Goal: Information Seeking & Learning: Stay updated

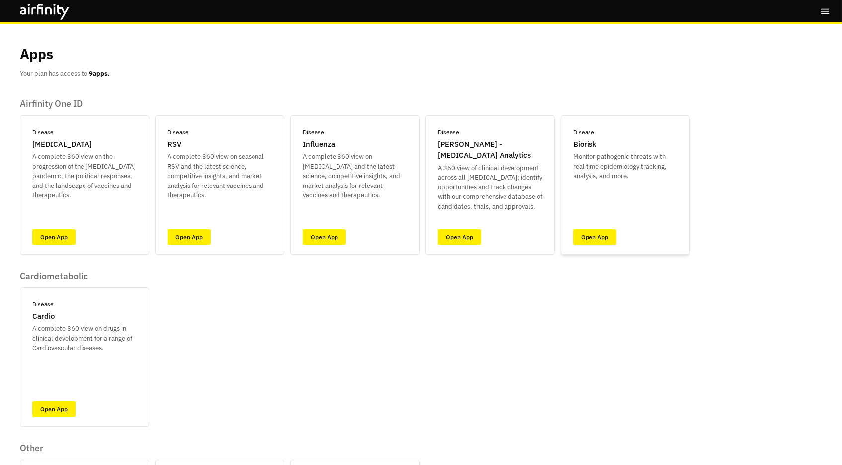
click at [585, 236] on link "Open App" at bounding box center [594, 236] width 43 height 15
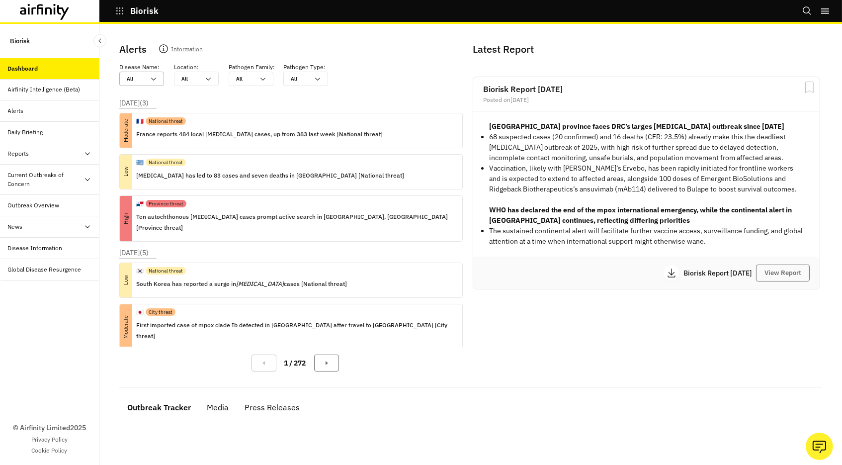
click at [129, 80] on div "All" at bounding box center [136, 78] width 18 height 7
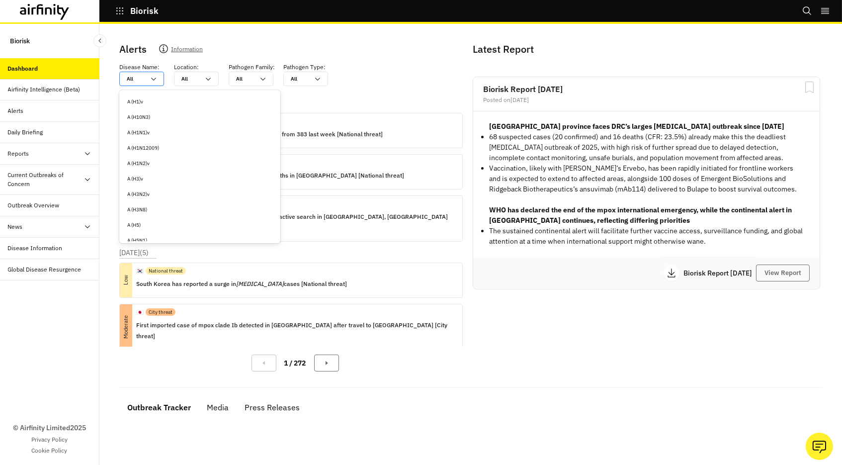
type input "c"
type input "ch"
type input "chi"
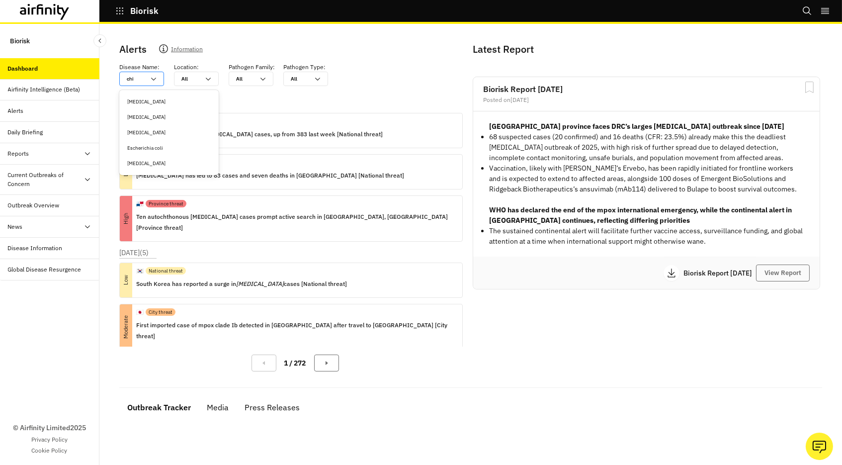
type input "ch"
type input "c"
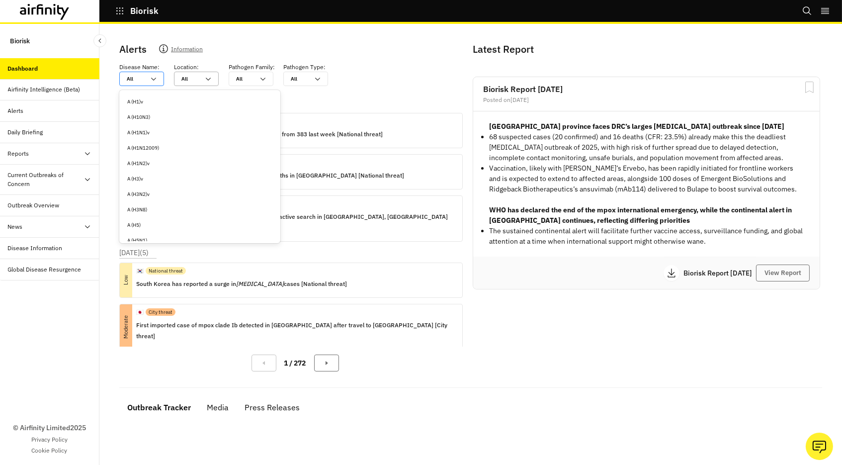
click at [200, 80] on div "All All" at bounding box center [189, 78] width 30 height 13
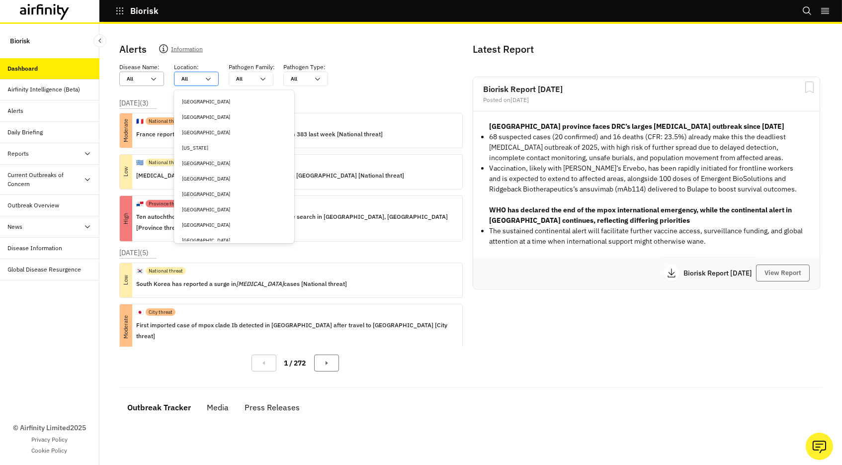
type input "i"
type input "it"
type input "ita"
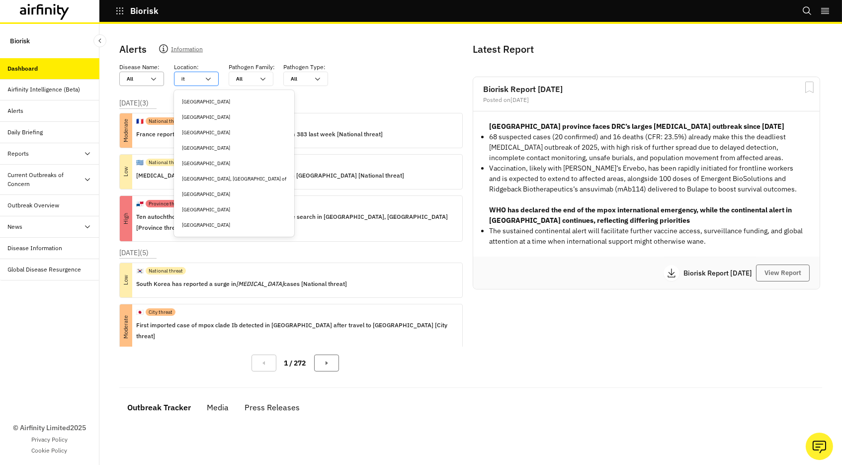
type input "ita"
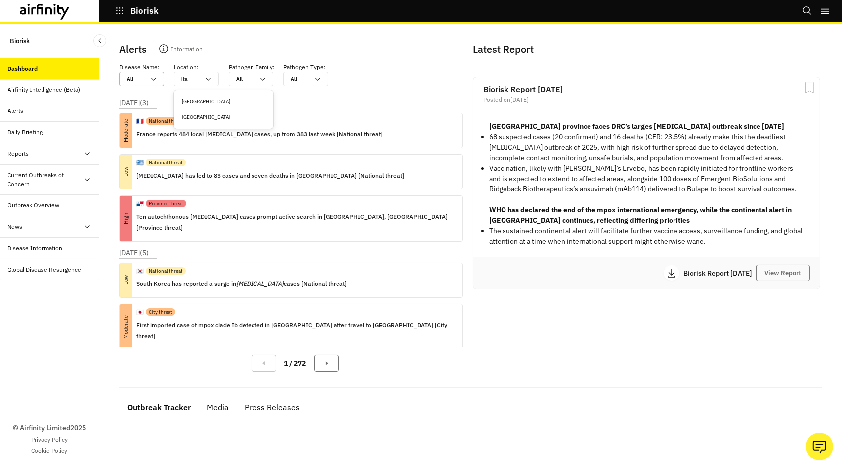
click at [206, 99] on div "[GEOGRAPHIC_DATA]" at bounding box center [223, 101] width 83 height 7
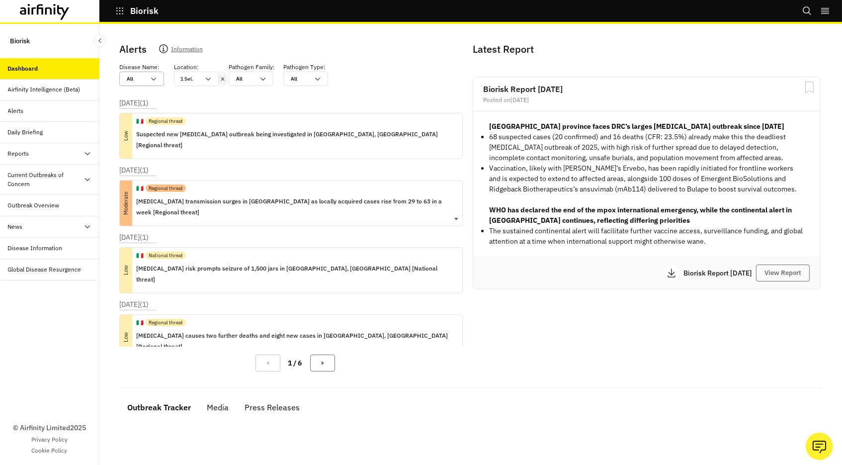
click at [326, 196] on p "[MEDICAL_DATA] transmission surges in [GEOGRAPHIC_DATA] as locally acquired cas…" at bounding box center [295, 207] width 318 height 22
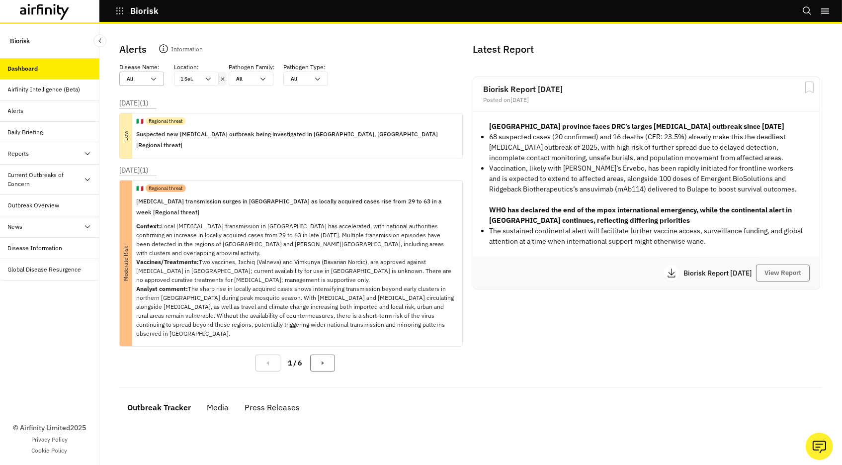
click at [223, 80] on icon at bounding box center [222, 79] width 7 height 8
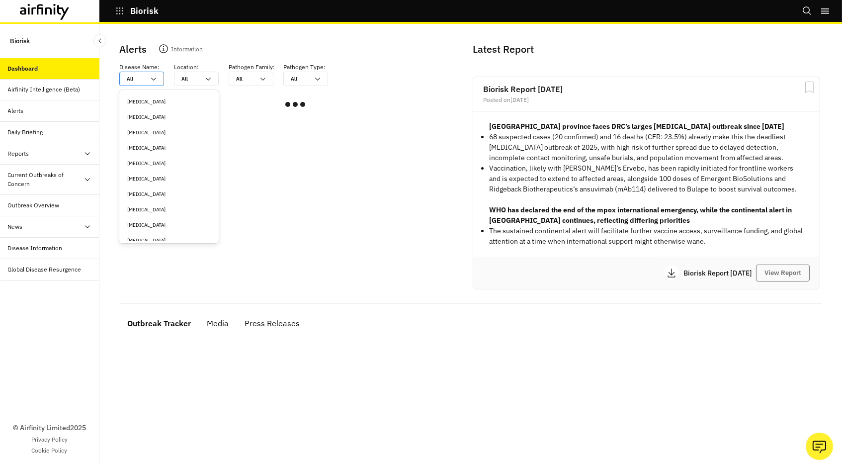
click at [144, 77] on div at bounding box center [136, 78] width 18 height 9
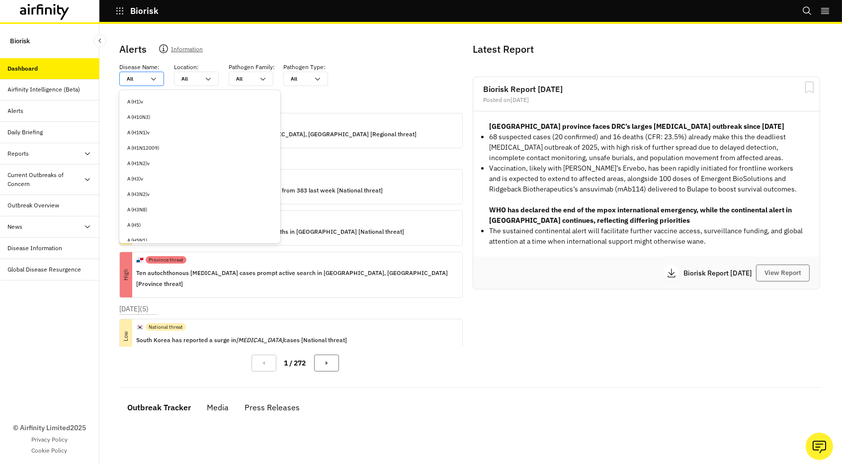
click at [132, 78] on div "All" at bounding box center [136, 78] width 18 height 7
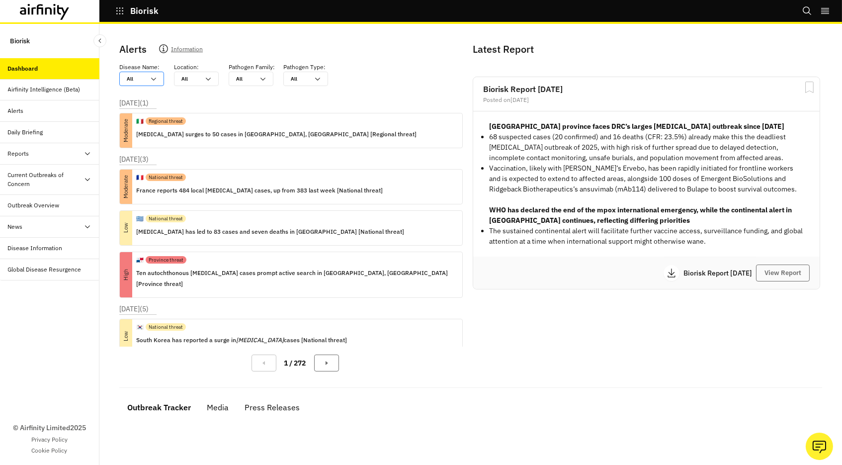
click at [132, 78] on div "All" at bounding box center [136, 78] width 18 height 7
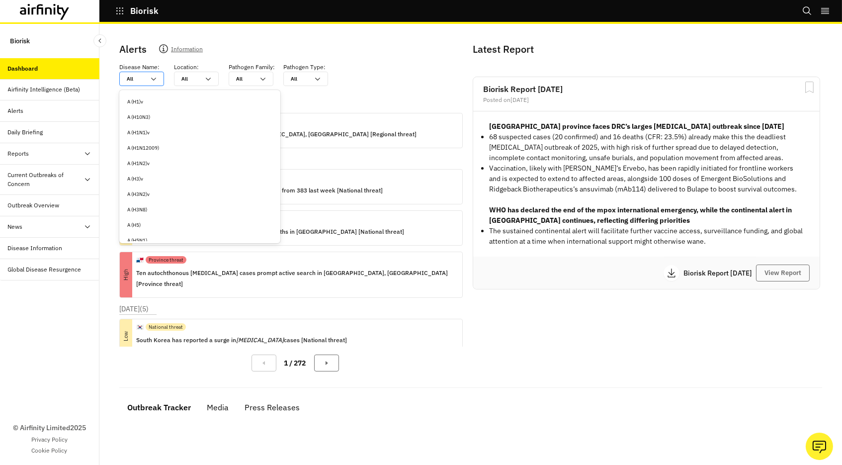
type input "n"
type input "ni"
type input "nip"
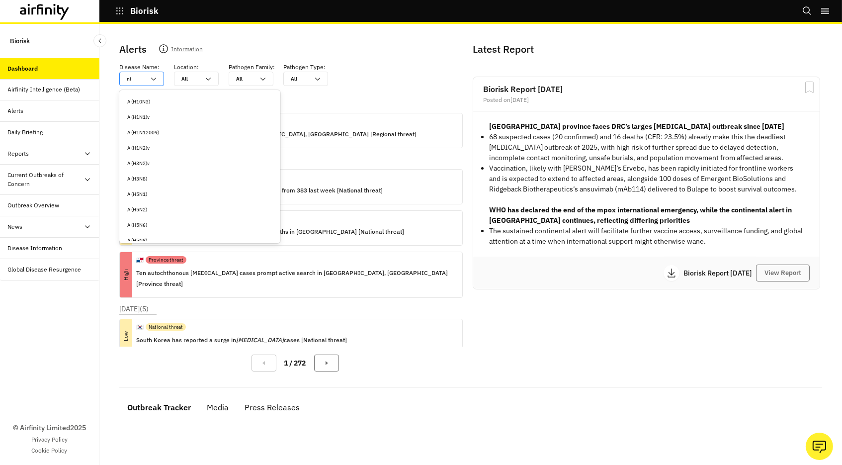
type input "nip"
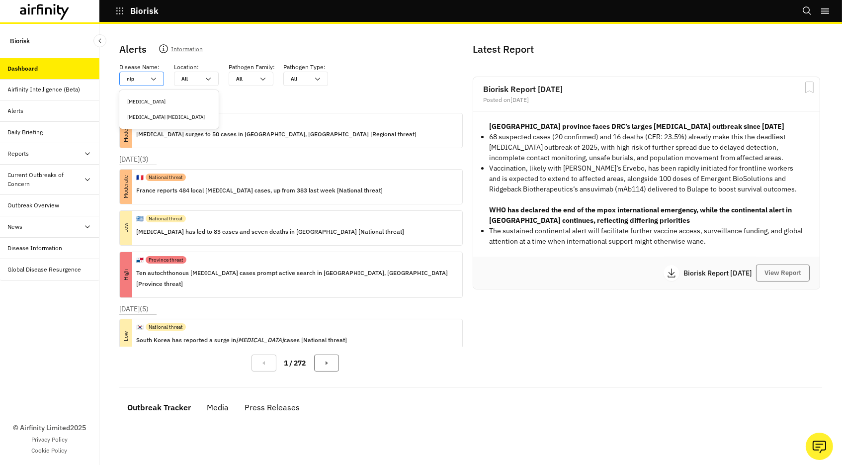
type input "nipa"
click at [147, 97] on div "[MEDICAL_DATA]" at bounding box center [168, 101] width 95 height 15
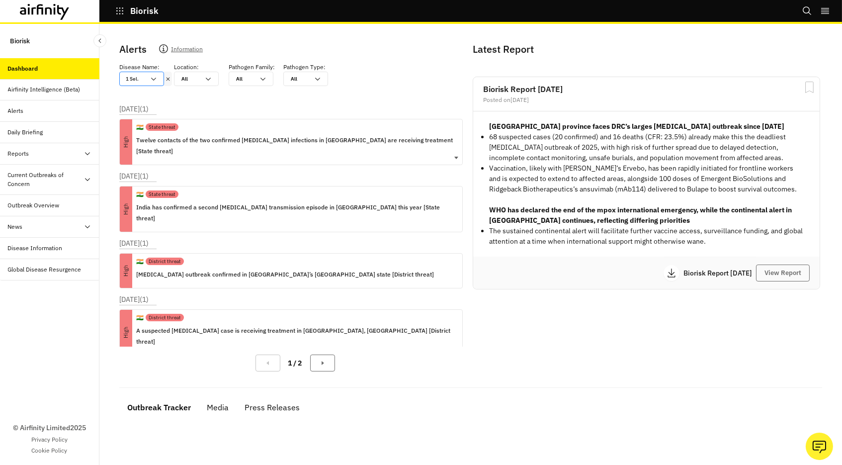
scroll to position [64, 0]
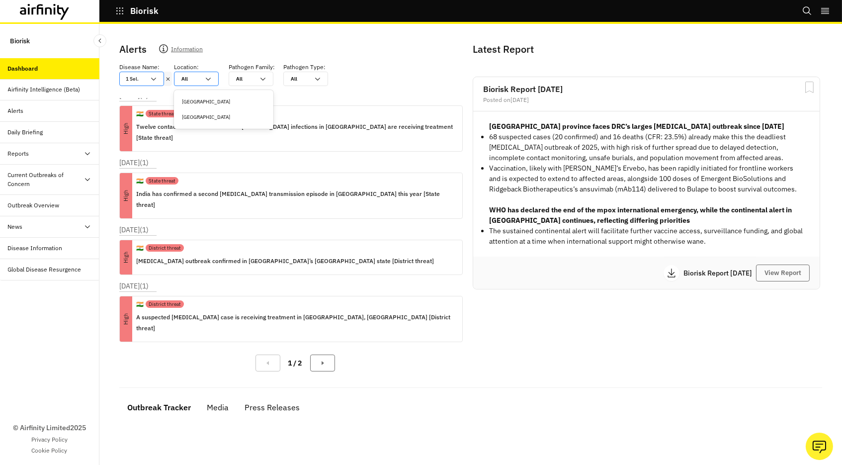
click at [193, 79] on div at bounding box center [190, 78] width 18 height 9
type input "b"
type input "ba"
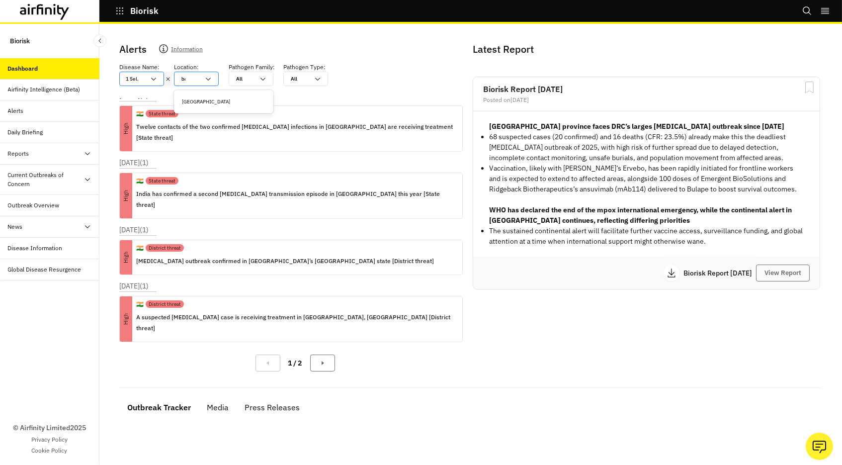
type input "ban"
click at [201, 104] on div "[GEOGRAPHIC_DATA]" at bounding box center [223, 101] width 83 height 7
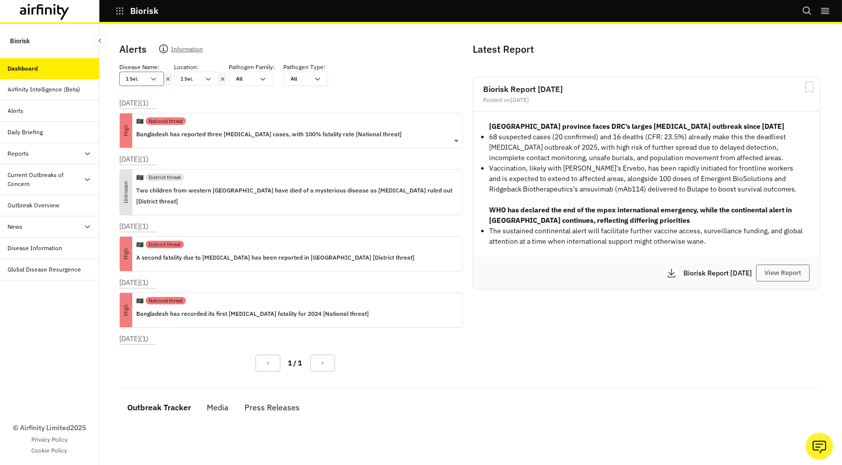
click at [314, 131] on p "Bangladesh has reported three [MEDICAL_DATA] cases, with 100% fatality rate [Na…" at bounding box center [268, 134] width 265 height 11
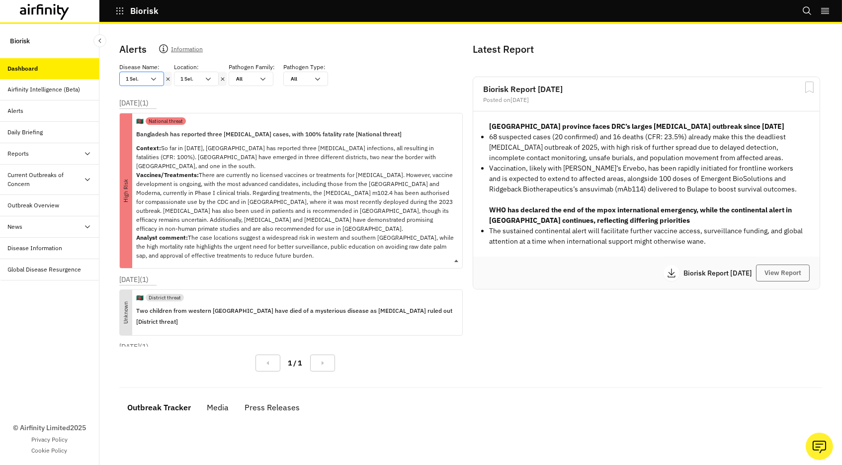
click at [314, 131] on p "Bangladesh has reported three [MEDICAL_DATA] cases, with 100% fatality rate [Na…" at bounding box center [295, 134] width 318 height 11
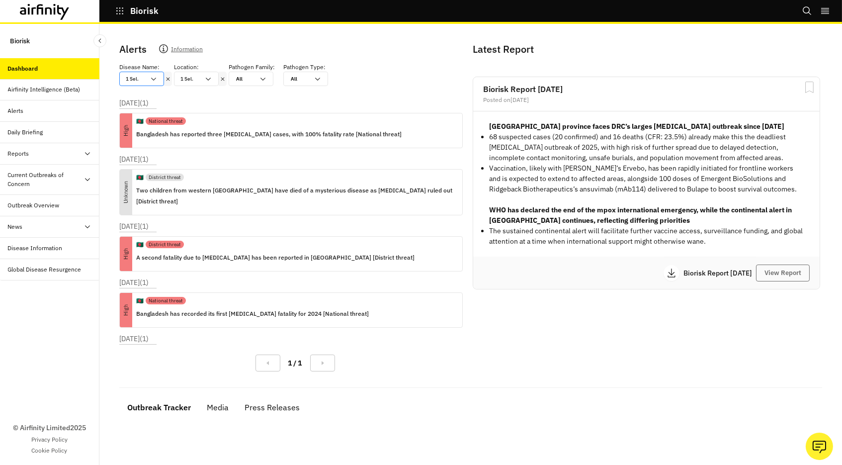
click at [221, 77] on icon at bounding box center [222, 78] width 3 height 3
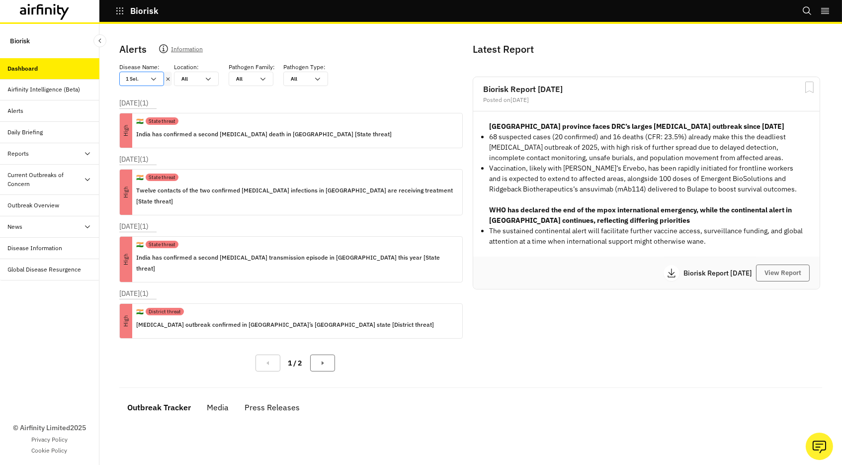
click at [139, 80] on div "1 Sel." at bounding box center [135, 78] width 30 height 13
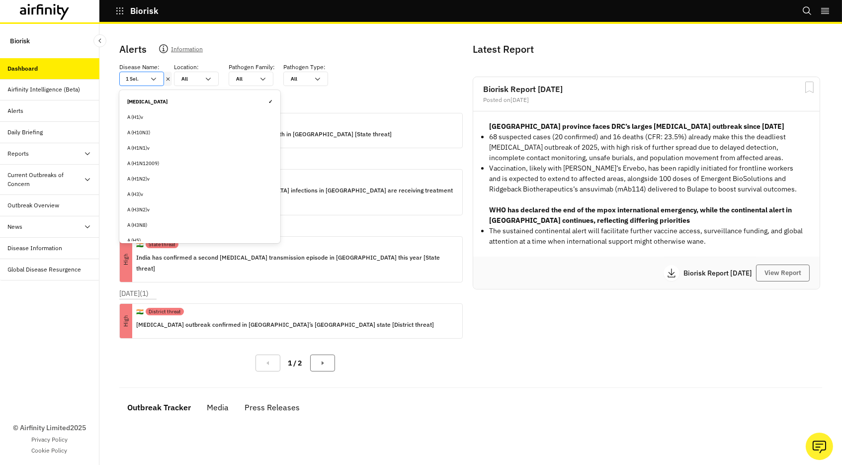
click at [147, 81] on div "1 Sel." at bounding box center [135, 78] width 30 height 13
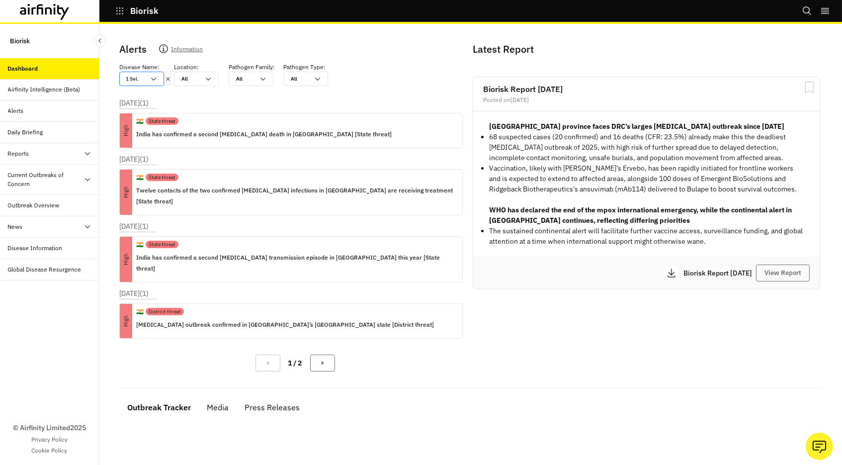
click at [146, 77] on div "1 Sel." at bounding box center [135, 78] width 30 height 13
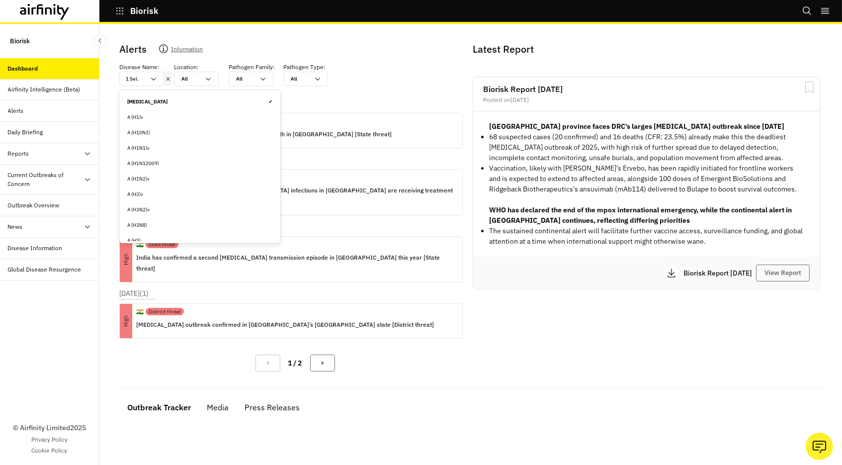
click at [171, 80] on div at bounding box center [168, 79] width 8 height 14
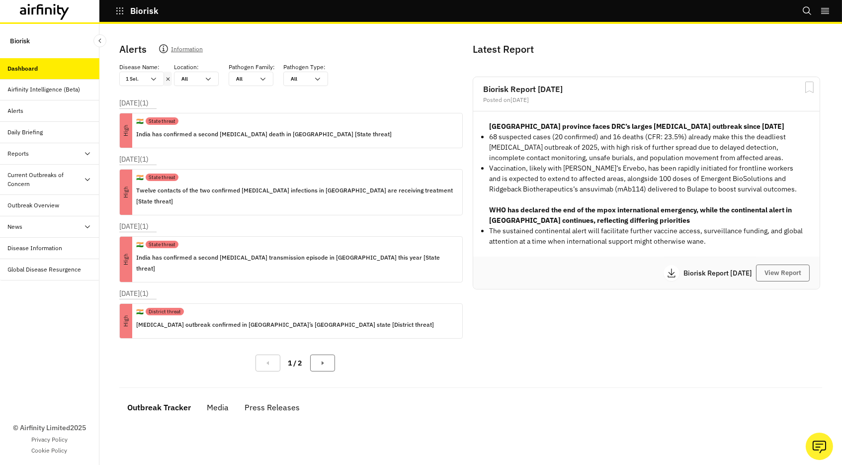
click at [168, 78] on icon at bounding box center [167, 79] width 7 height 8
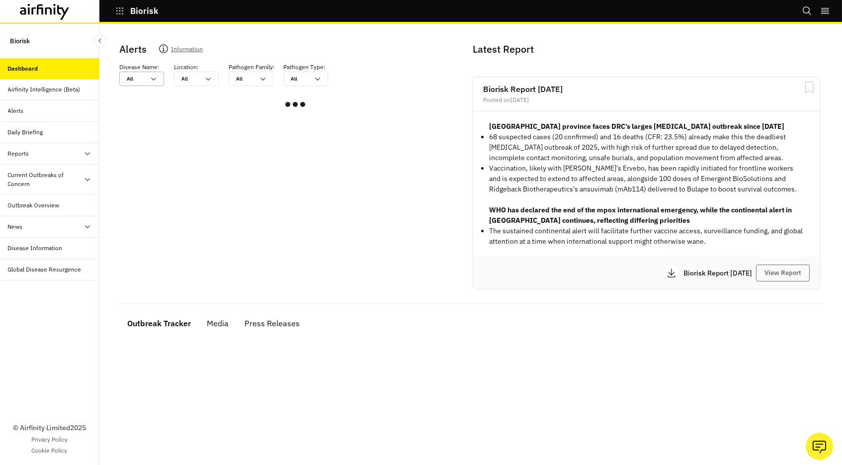
click at [135, 80] on div at bounding box center [136, 78] width 18 height 9
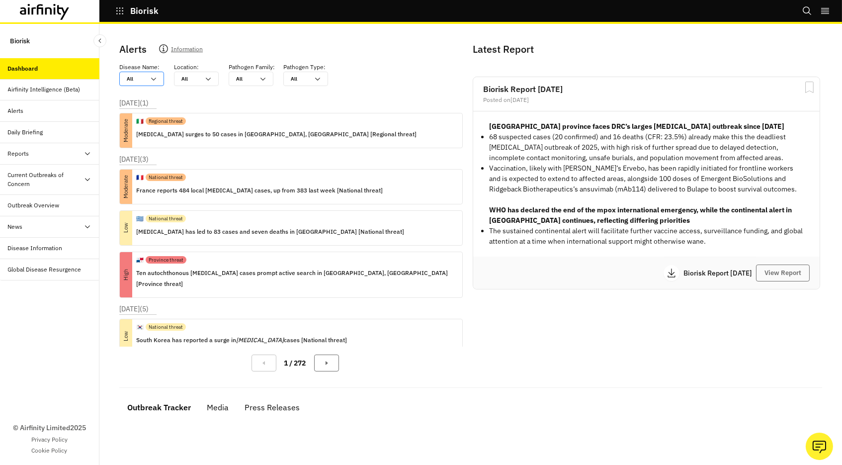
click at [135, 80] on div at bounding box center [136, 78] width 18 height 9
click at [141, 79] on div at bounding box center [136, 78] width 18 height 9
type input "e"
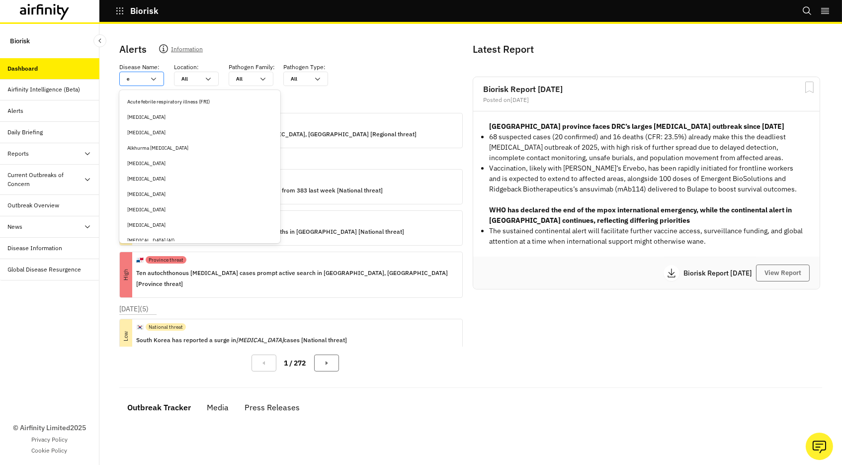
type input "ea"
type input "eas"
type input "east"
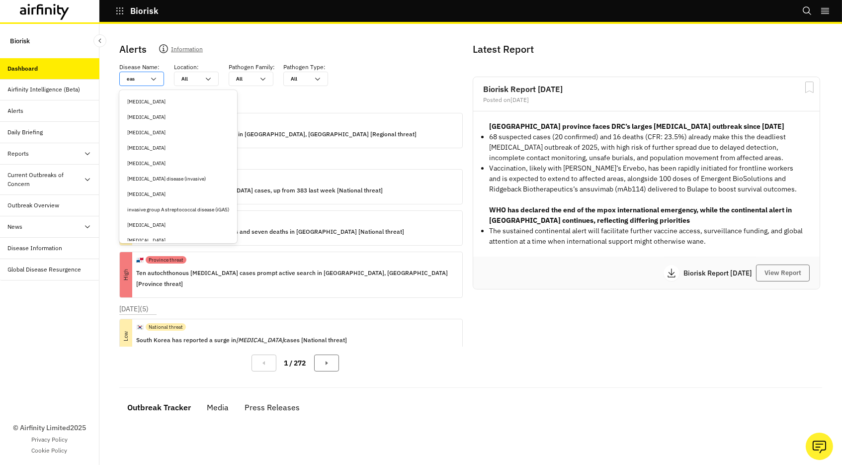
type input "east"
type input "easte"
type input "[DATE]"
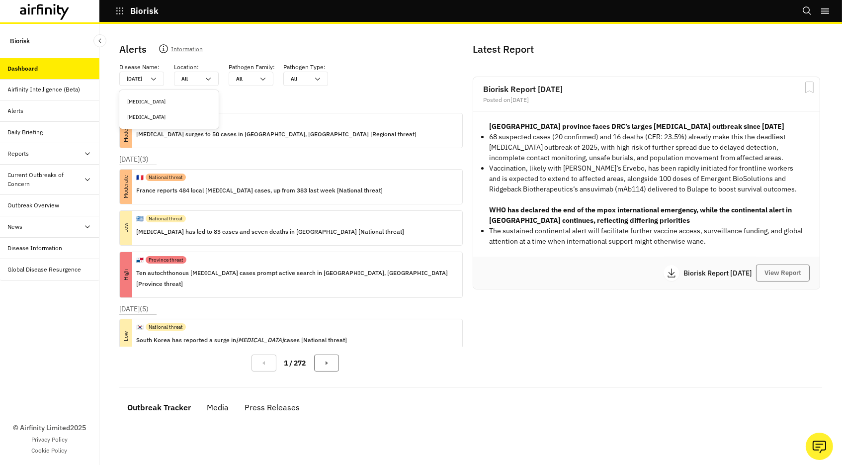
click at [159, 100] on div "[MEDICAL_DATA]" at bounding box center [168, 101] width 83 height 7
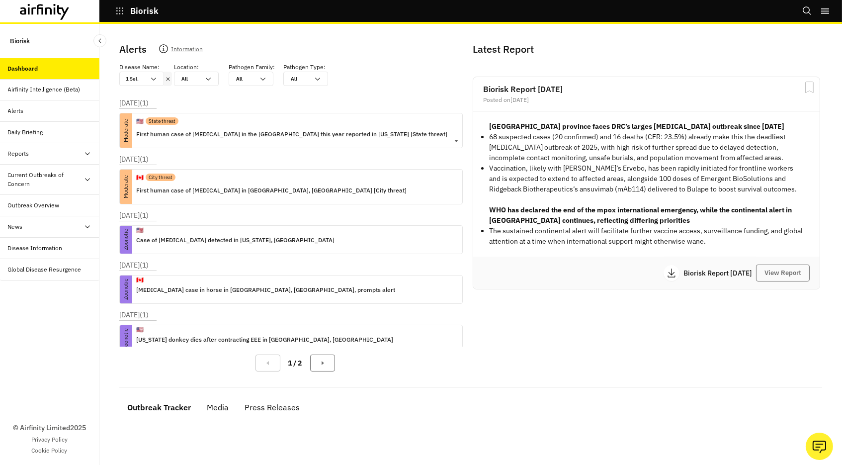
click at [223, 131] on p "First human case of [MEDICAL_DATA] in the [GEOGRAPHIC_DATA] this year reported …" at bounding box center [291, 134] width 311 height 11
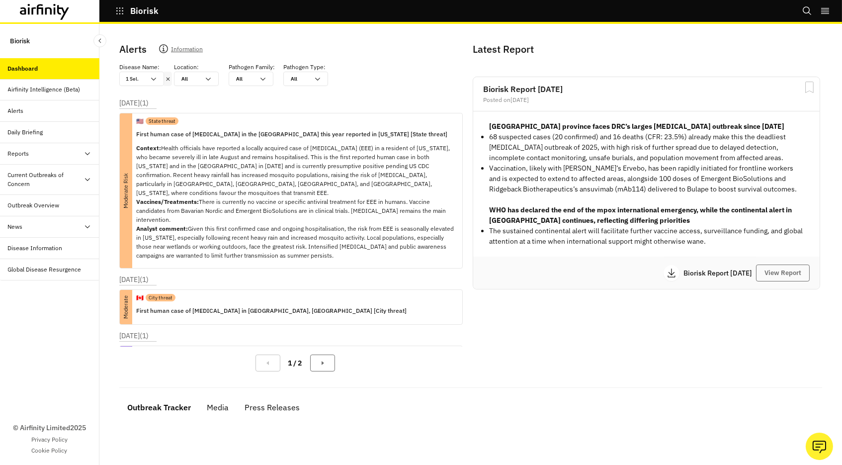
click at [166, 78] on icon at bounding box center [167, 79] width 7 height 8
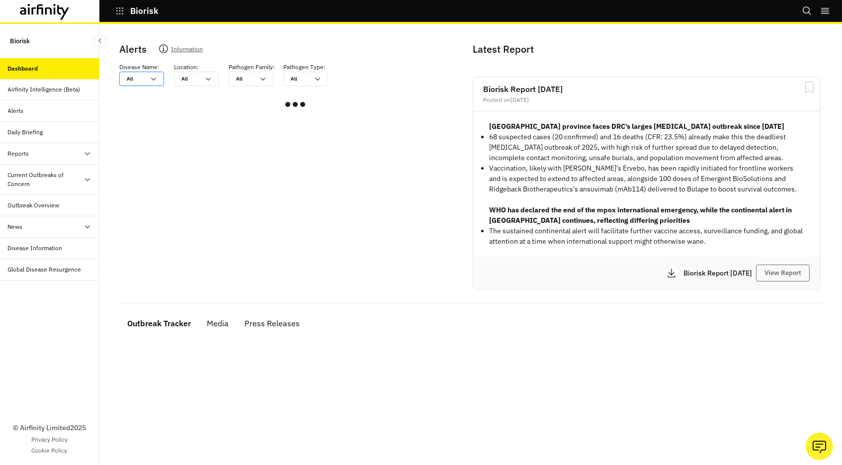
click at [143, 78] on div at bounding box center [136, 78] width 18 height 9
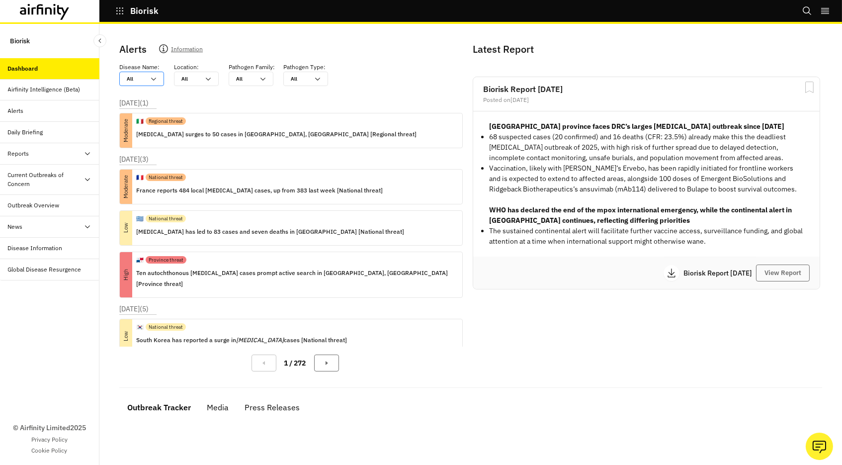
click at [143, 78] on div at bounding box center [136, 78] width 18 height 9
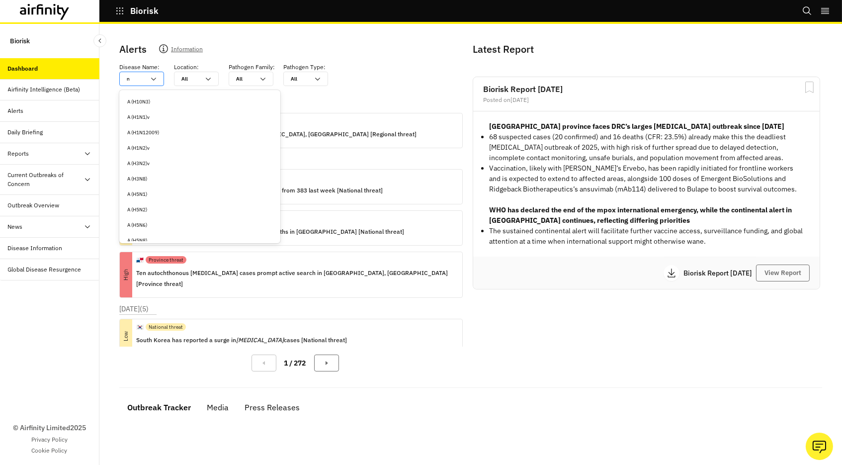
type input "n"
type input "ni"
type input "nip"
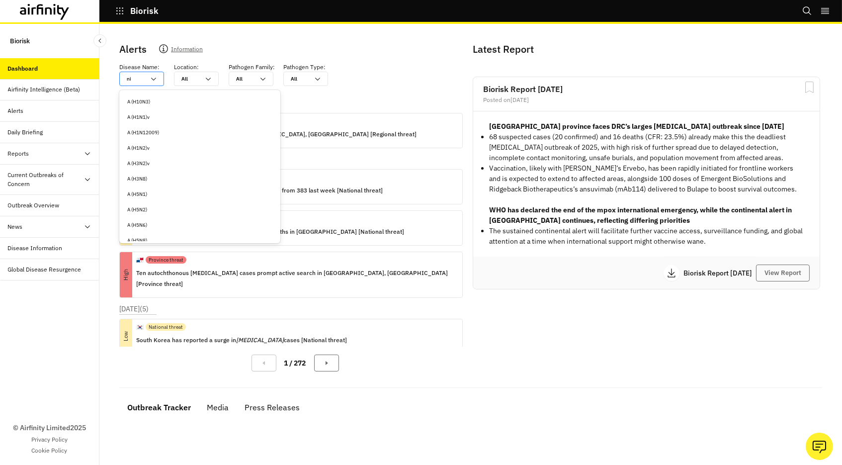
type input "nip"
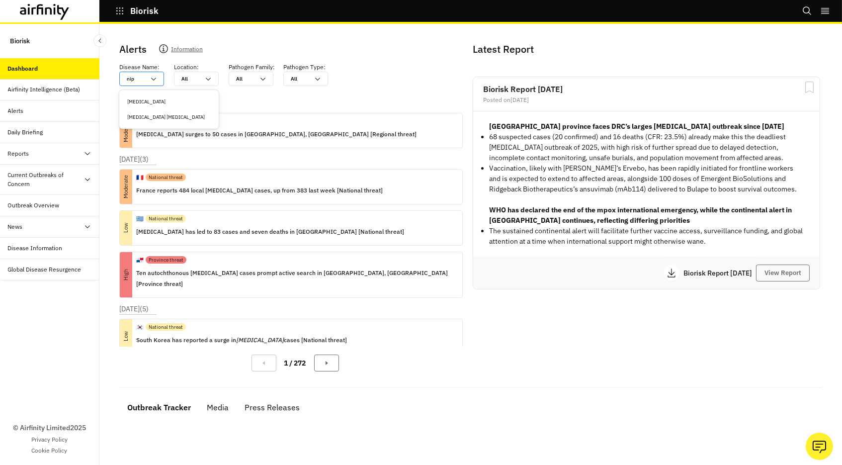
type input "nipa"
click at [147, 102] on div "[MEDICAL_DATA]" at bounding box center [168, 101] width 83 height 7
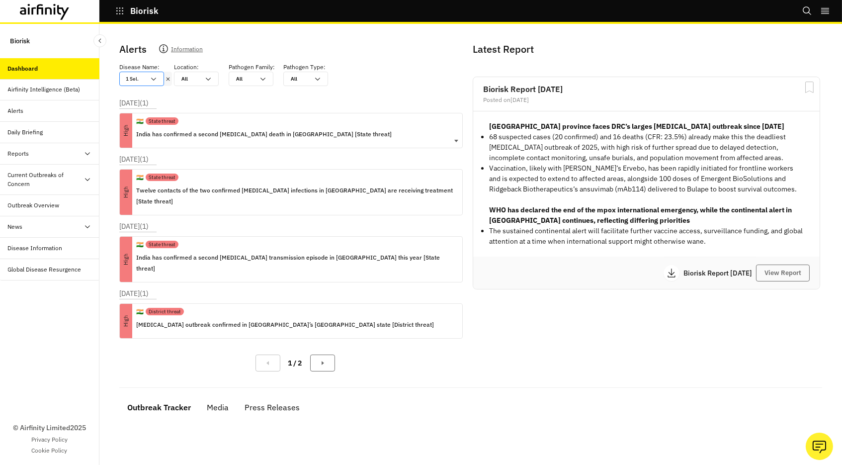
click at [220, 129] on p "India has confirmed a second [MEDICAL_DATA] death in [GEOGRAPHIC_DATA] [State t…" at bounding box center [263, 134] width 255 height 11
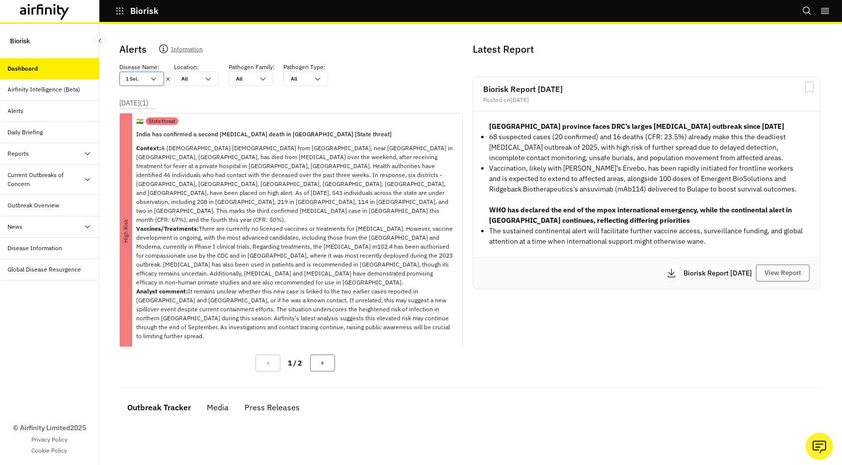
click at [167, 79] on icon at bounding box center [167, 78] width 3 height 3
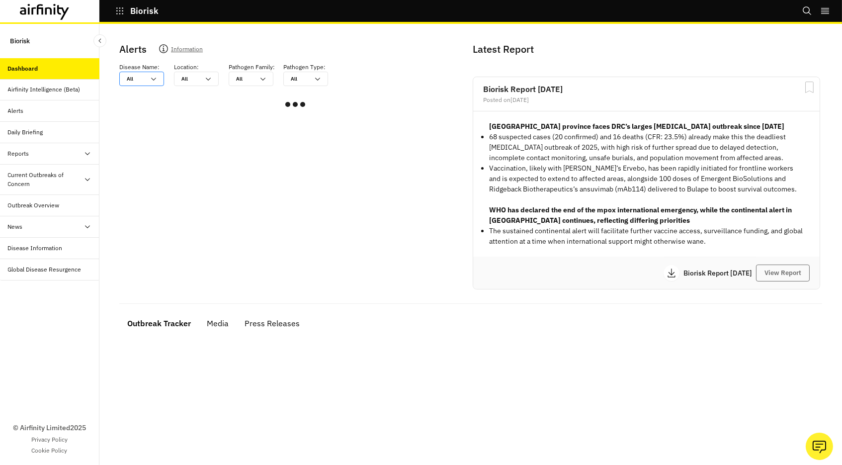
click at [150, 80] on icon at bounding box center [154, 79] width 8 height 8
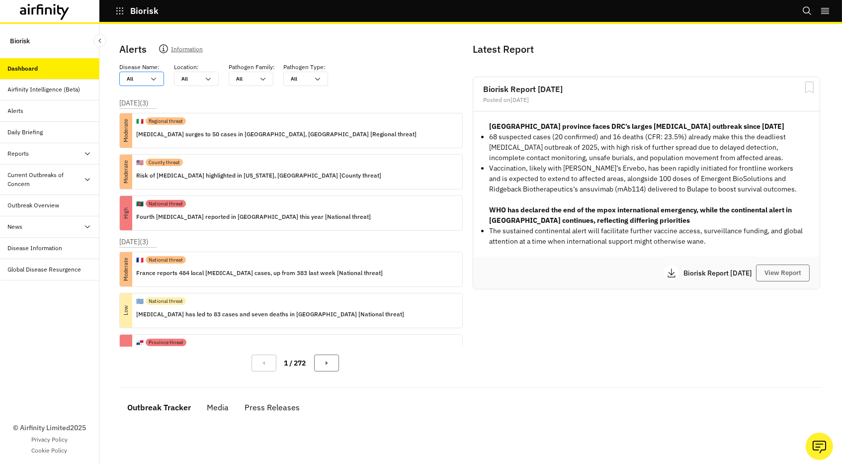
click at [150, 80] on icon at bounding box center [154, 79] width 8 height 8
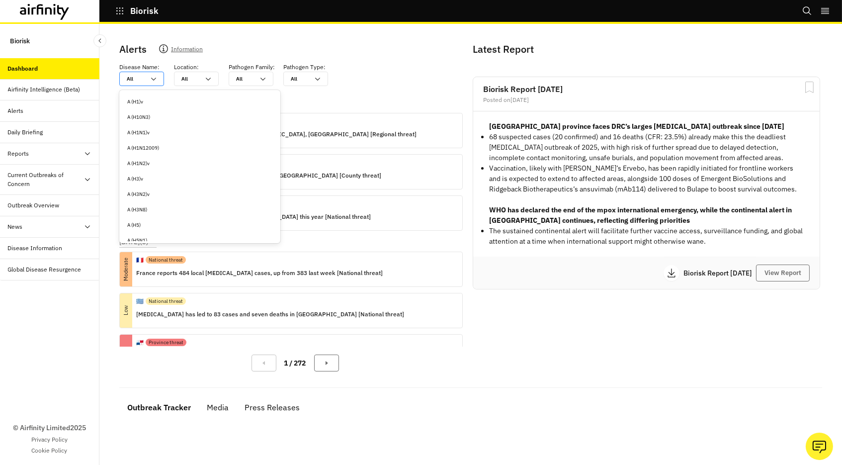
click at [148, 80] on div "All All" at bounding box center [135, 78] width 30 height 13
type input "e"
type input "eb"
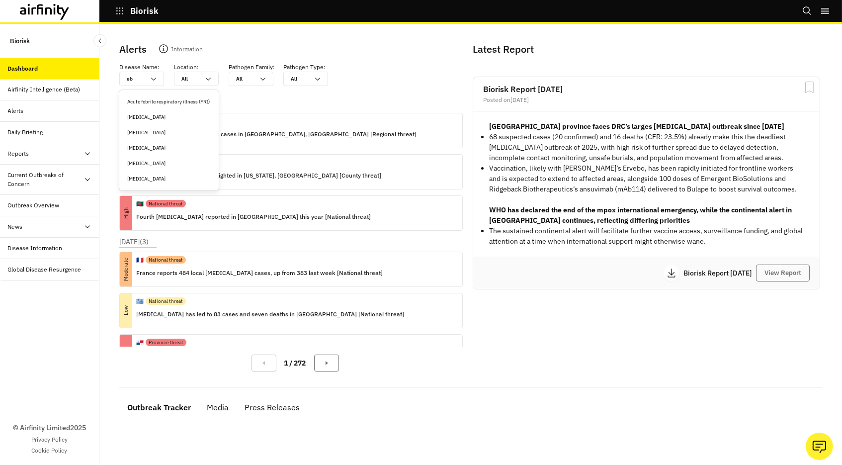
click at [149, 130] on div "[MEDICAL_DATA]" at bounding box center [168, 132] width 83 height 7
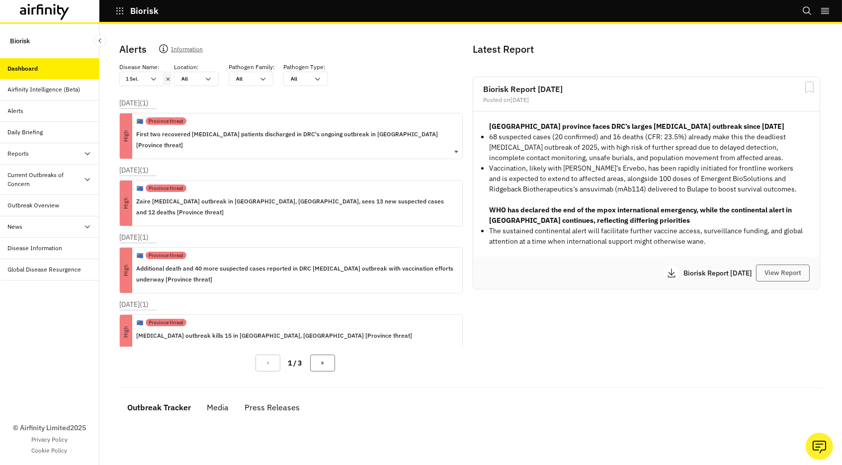
click at [227, 131] on p "First two recovered [MEDICAL_DATA] patients discharged in DRC's ongoing outbrea…" at bounding box center [295, 140] width 318 height 22
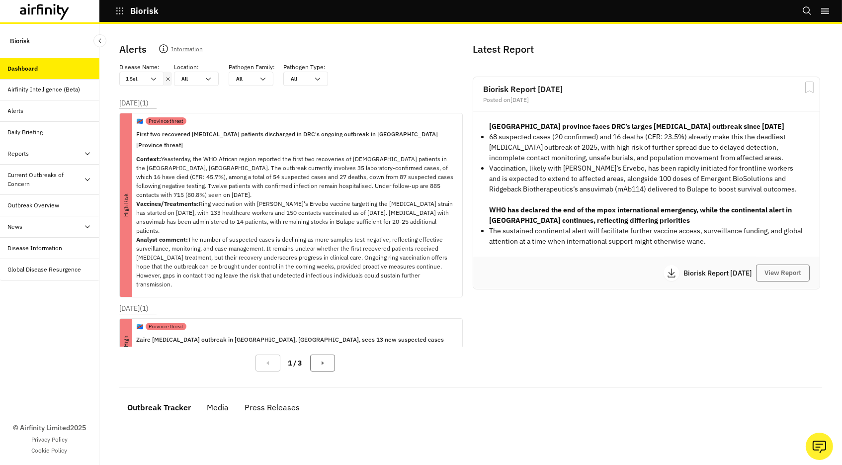
click at [169, 79] on icon at bounding box center [167, 79] width 7 height 8
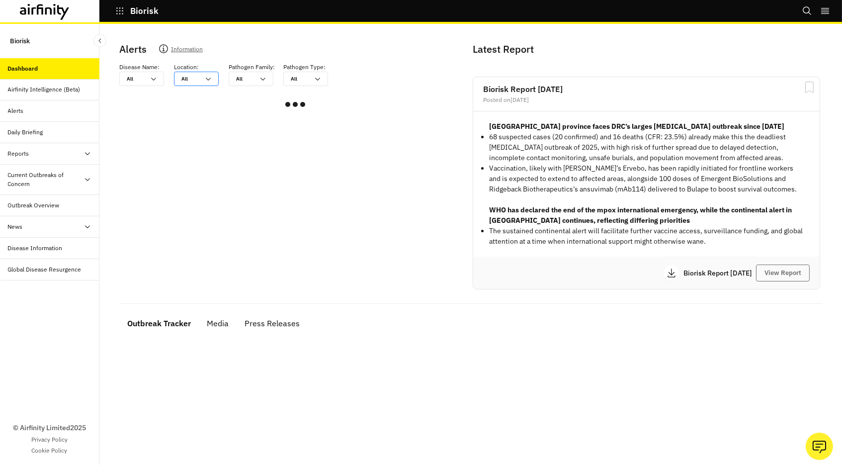
click at [180, 79] on div "All All" at bounding box center [189, 78] width 30 height 13
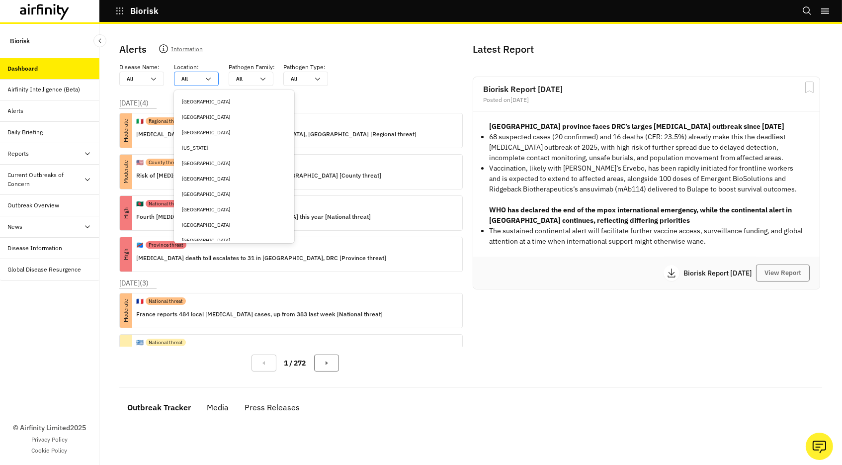
click at [201, 79] on div "All All" at bounding box center [189, 78] width 30 height 13
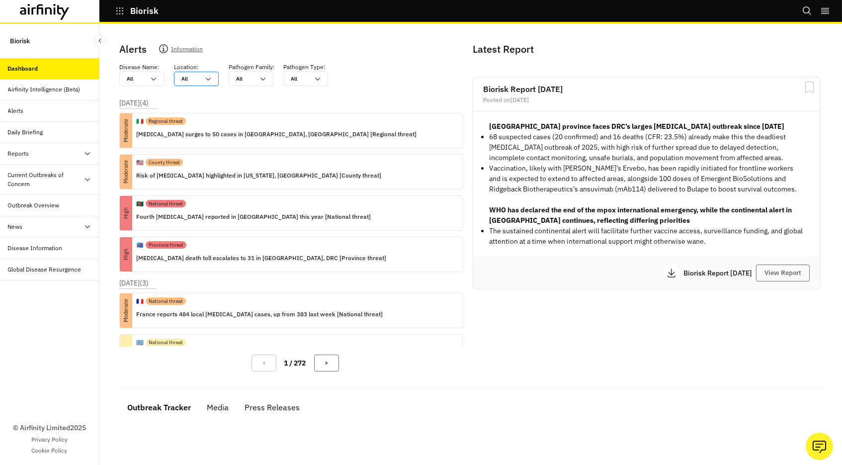
click at [201, 79] on div "All All" at bounding box center [189, 78] width 30 height 13
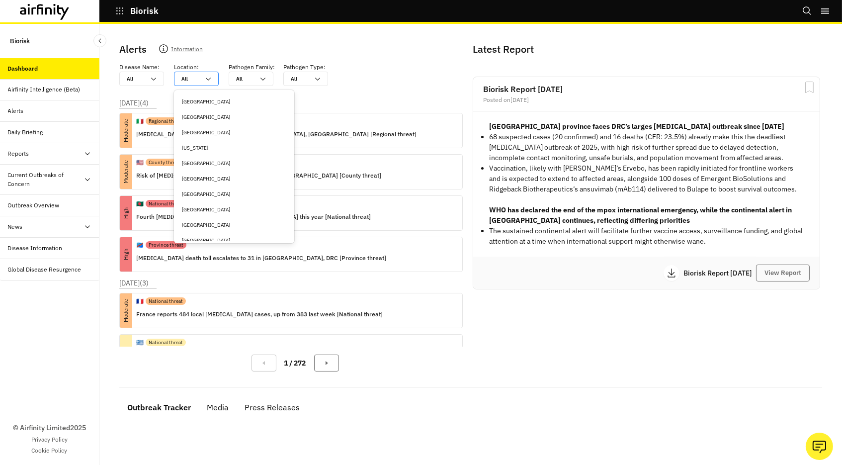
type input "i"
type input "in"
type input "ind"
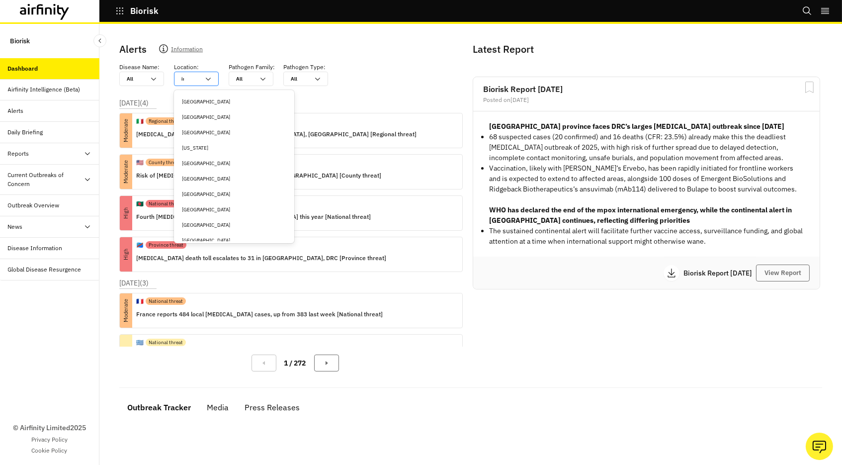
type input "ind"
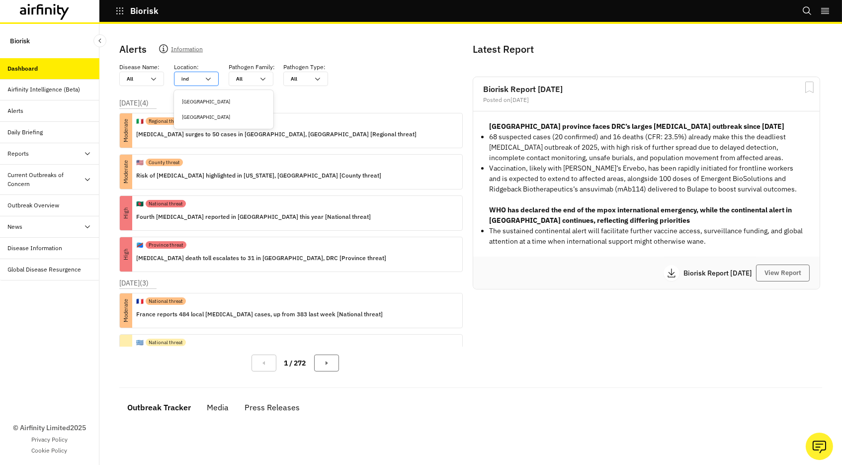
click at [202, 102] on div "[GEOGRAPHIC_DATA]" at bounding box center [223, 101] width 83 height 7
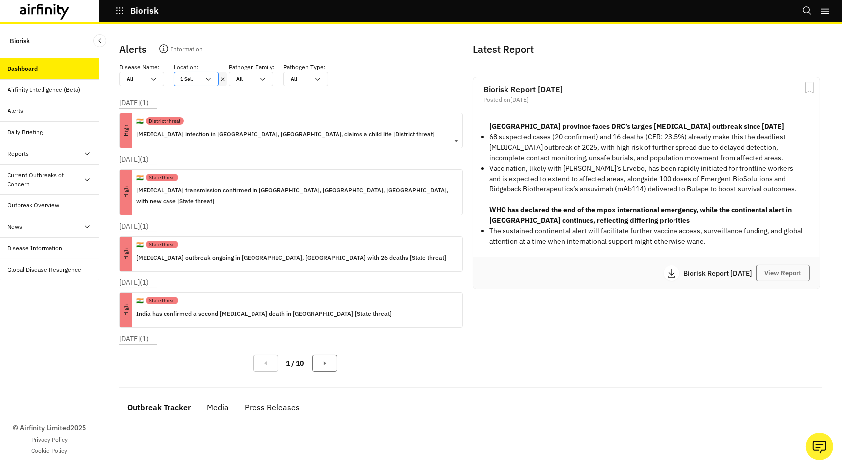
click at [267, 126] on div "🇮🇳 District threat" at bounding box center [285, 120] width 299 height 15
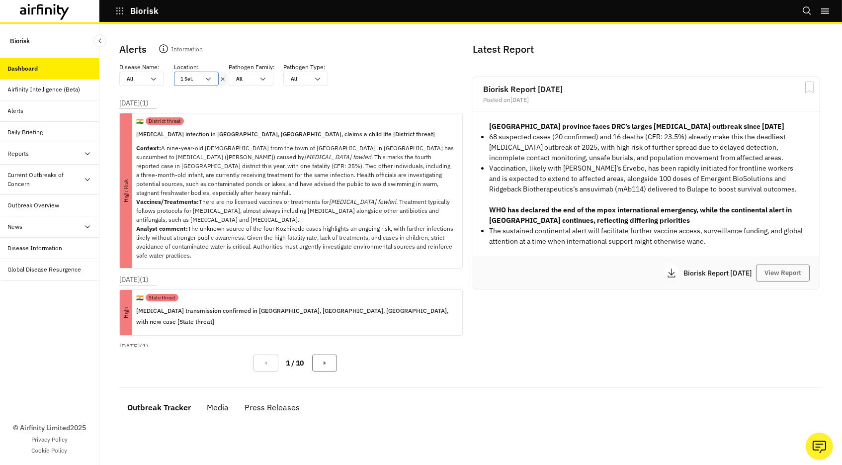
click at [221, 78] on icon at bounding box center [222, 79] width 7 height 8
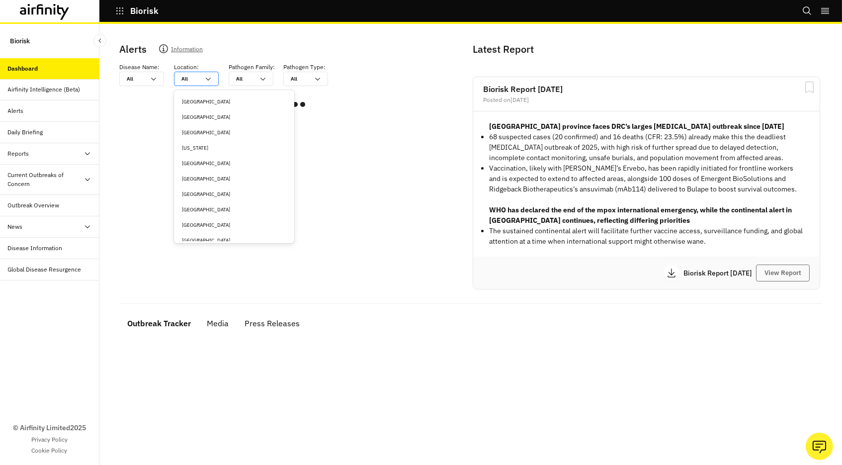
click at [203, 78] on div "All All" at bounding box center [189, 78] width 30 height 13
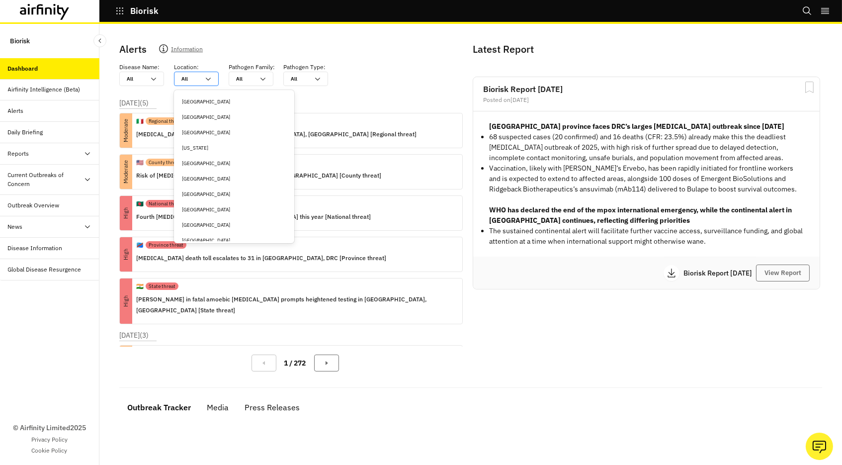
click at [190, 79] on div at bounding box center [190, 78] width 18 height 9
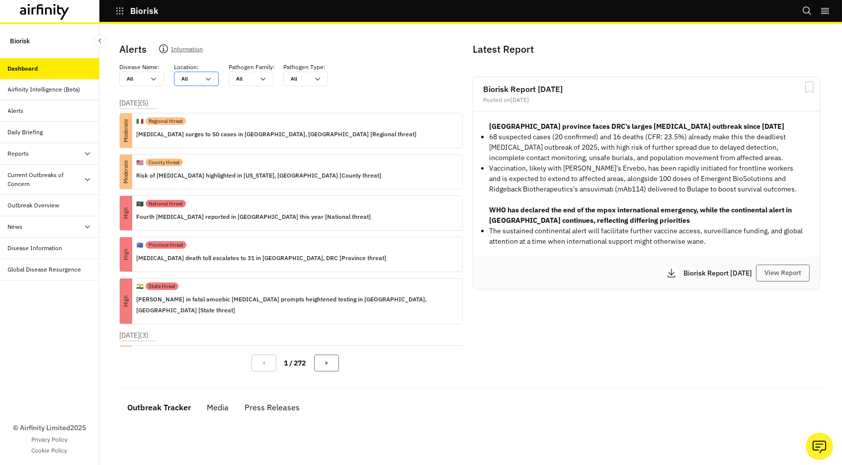
click at [190, 79] on div at bounding box center [190, 78] width 18 height 9
type input "s"
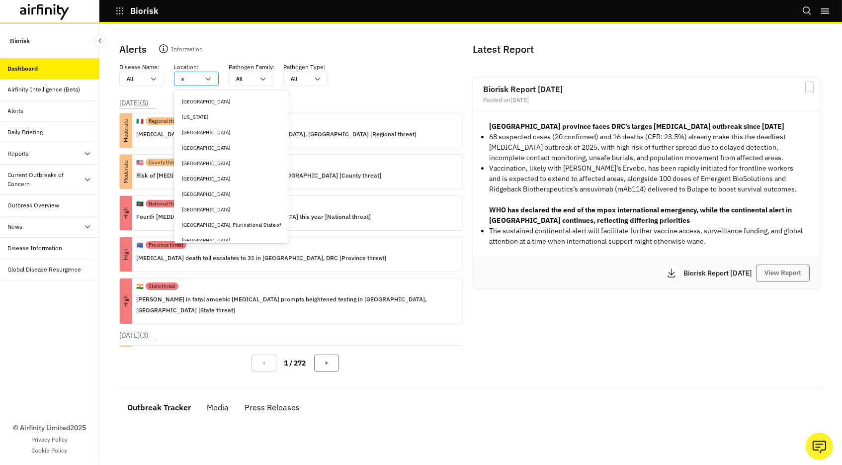
type input "su"
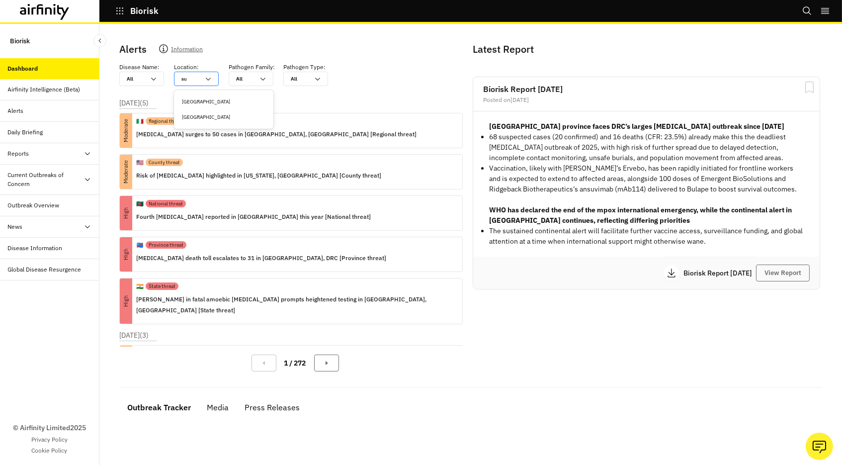
type input "sud"
type input "suda"
click at [201, 114] on div "[GEOGRAPHIC_DATA]" at bounding box center [223, 116] width 83 height 7
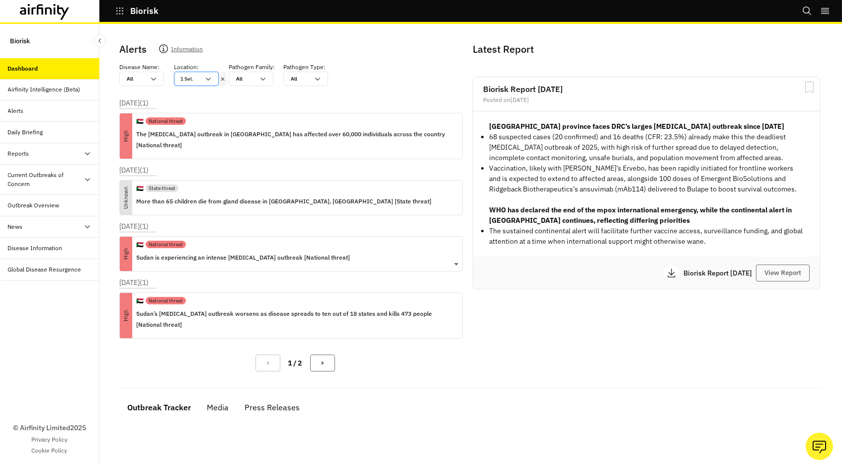
click at [216, 252] on p "Sudan is experiencing an intense [MEDICAL_DATA] outbreak [National threat]" at bounding box center [243, 257] width 214 height 11
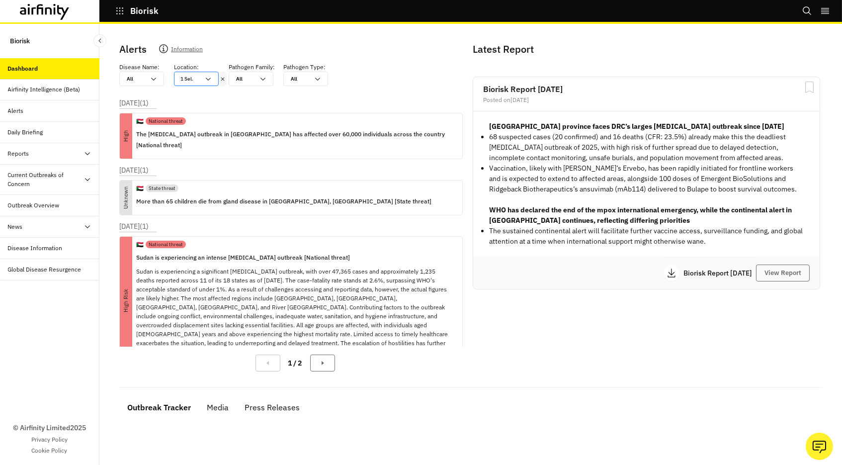
click at [216, 252] on p "Sudan is experiencing an intense [MEDICAL_DATA] outbreak [National threat]" at bounding box center [295, 257] width 318 height 11
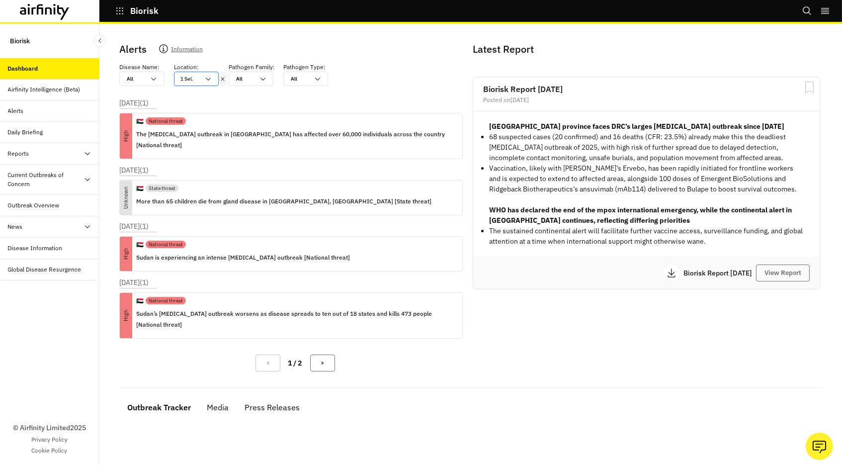
click at [221, 78] on icon at bounding box center [222, 79] width 7 height 8
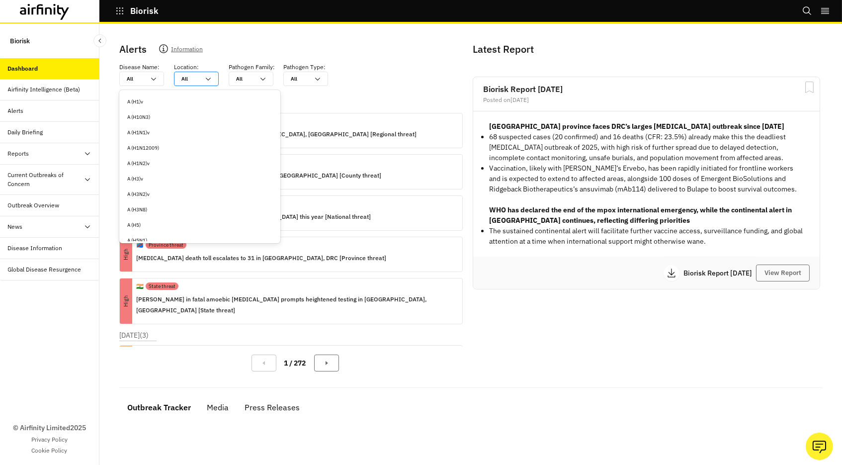
type input "m"
type input "ma"
type input "mal"
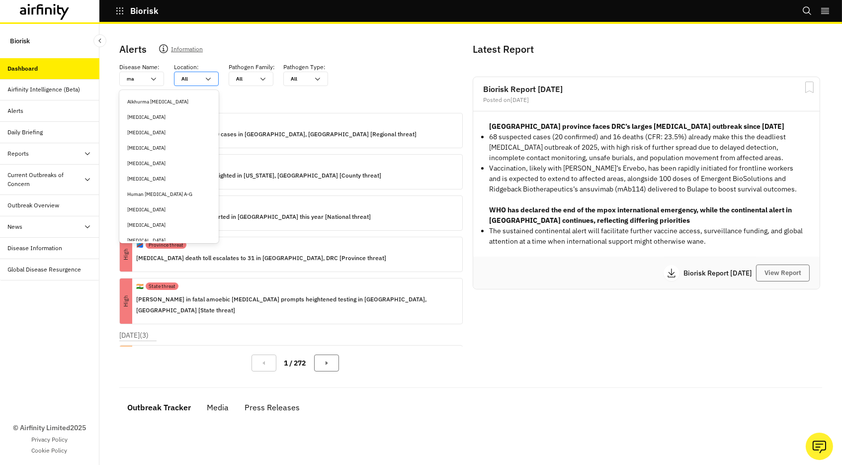
type input "mal"
type input "mala"
click at [147, 119] on div "[MEDICAL_DATA]" at bounding box center [168, 116] width 83 height 7
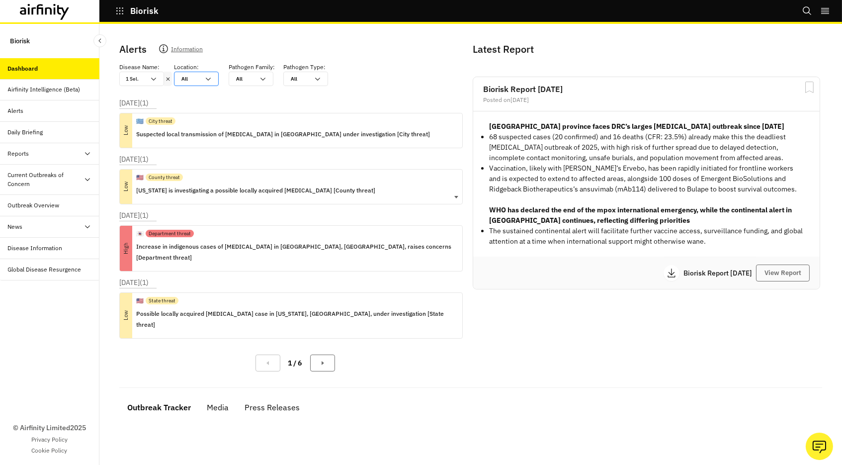
click at [232, 188] on p "[US_STATE] is investigating a possible locally acquired [MEDICAL_DATA] [County …" at bounding box center [255, 190] width 239 height 11
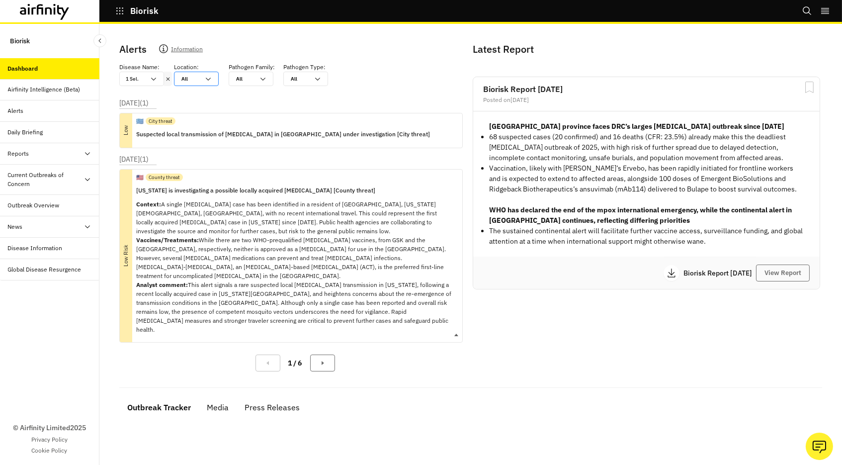
click at [231, 187] on p "[US_STATE] is investigating a possible locally acquired [MEDICAL_DATA] [County …" at bounding box center [295, 190] width 318 height 11
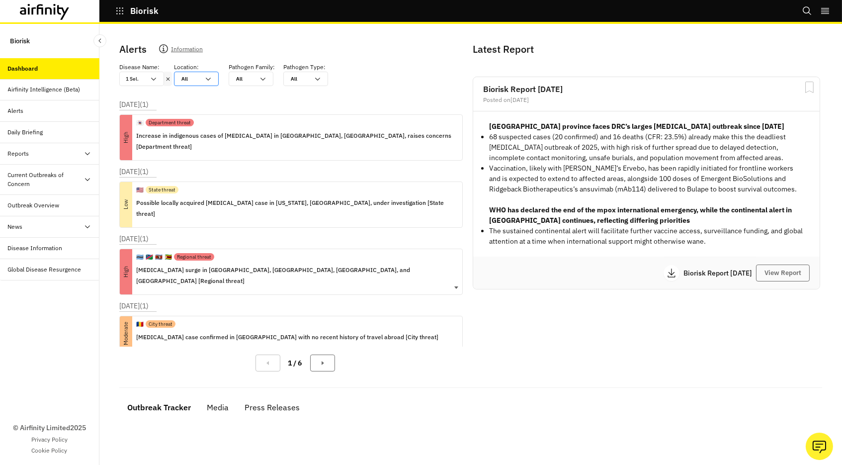
click at [236, 264] on p "[MEDICAL_DATA] surge in [GEOGRAPHIC_DATA], [GEOGRAPHIC_DATA], [GEOGRAPHIC_DATA]…" at bounding box center [295, 275] width 318 height 22
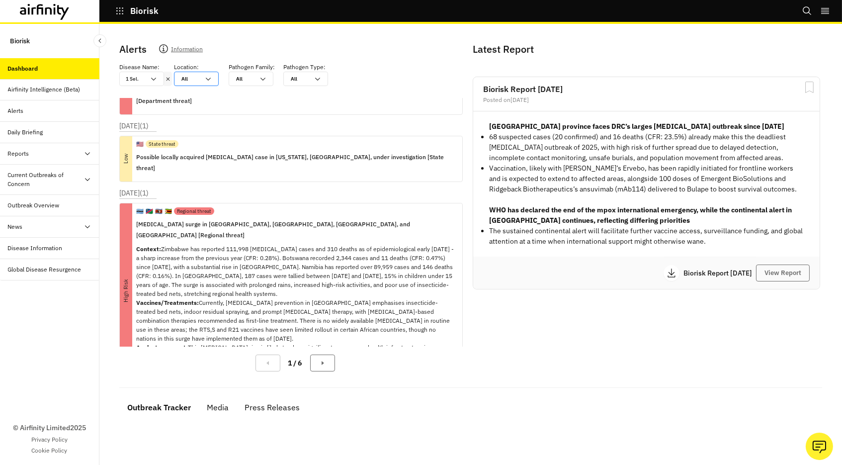
scroll to position [152, 0]
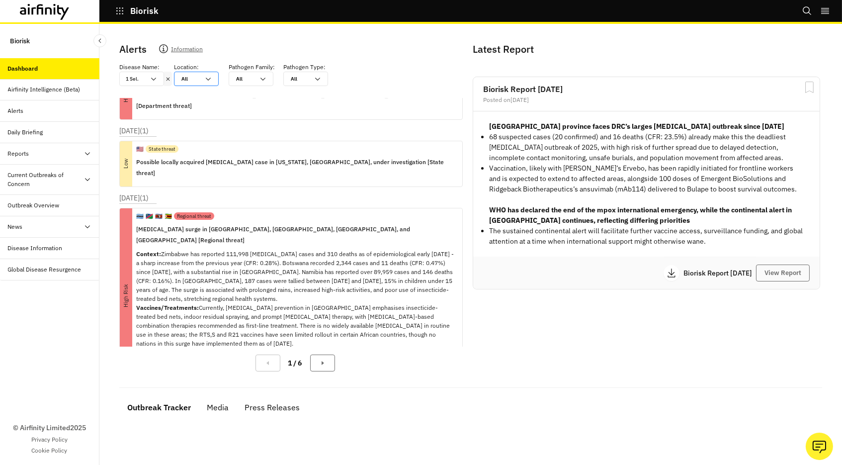
click at [167, 79] on icon at bounding box center [167, 78] width 3 height 3
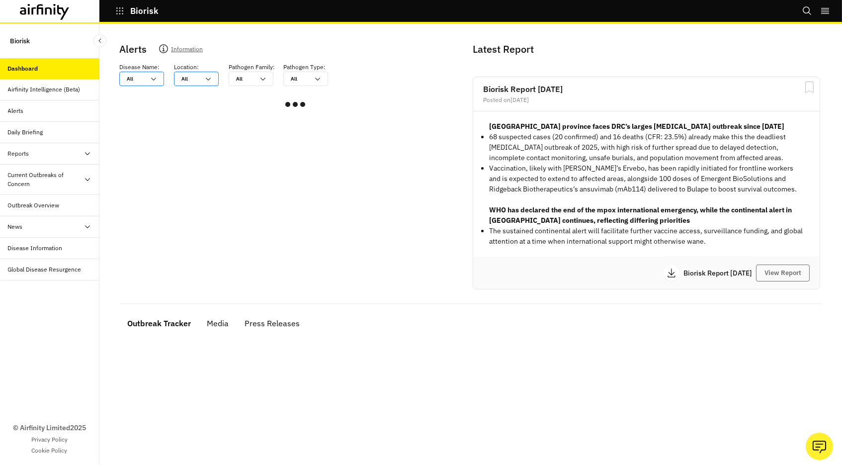
click at [131, 78] on div "All" at bounding box center [136, 78] width 18 height 7
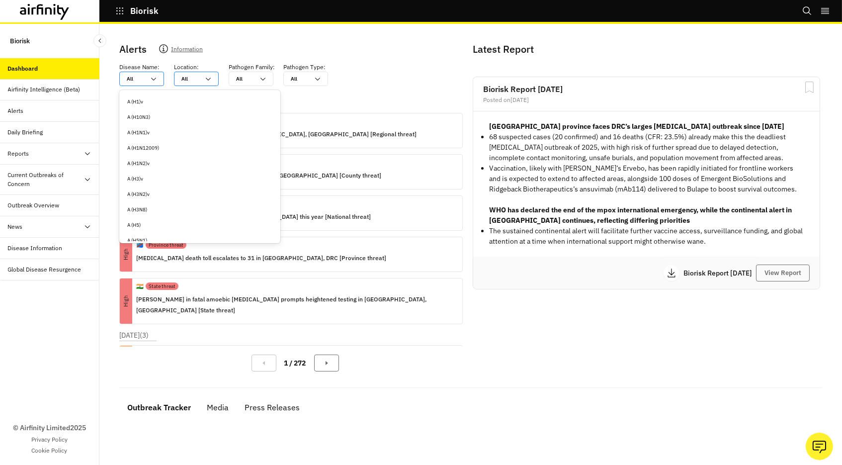
click at [131, 79] on div "All" at bounding box center [136, 78] width 18 height 7
type input "c"
type input "ch"
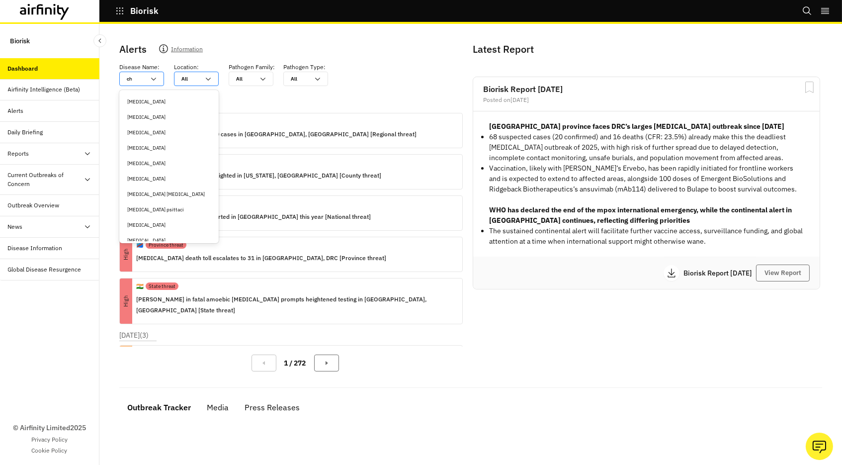
type input "cho"
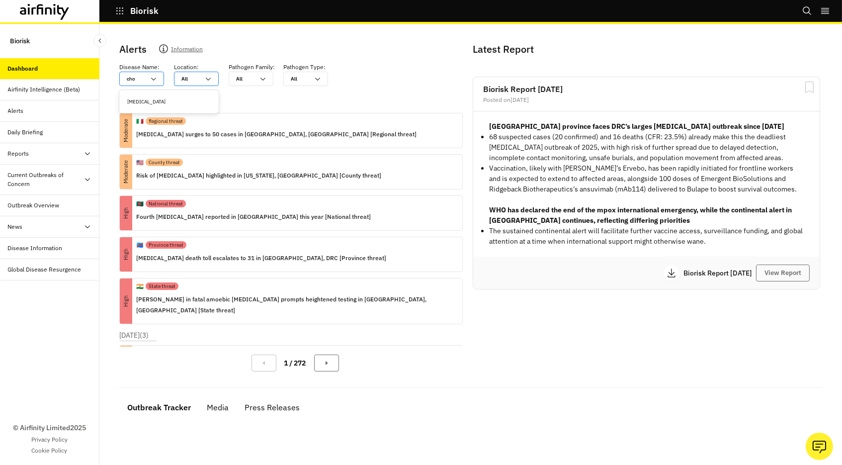
type input "chol"
click at [137, 102] on div "[MEDICAL_DATA]" at bounding box center [168, 101] width 83 height 7
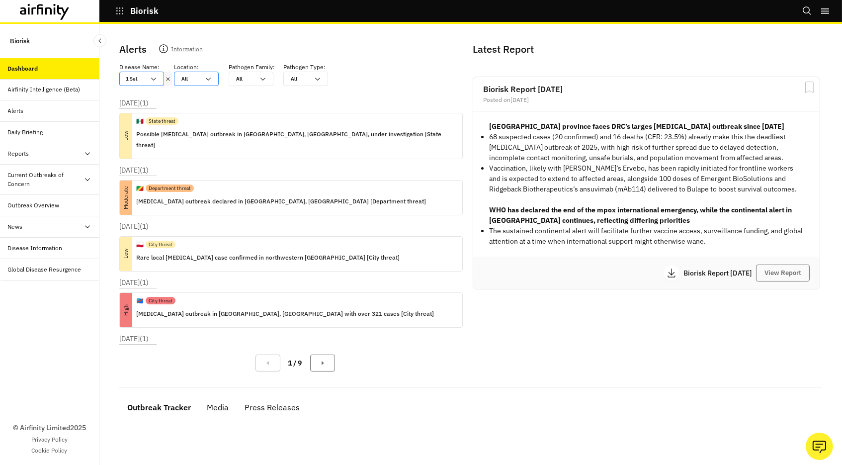
click at [190, 79] on div at bounding box center [190, 78] width 18 height 9
type input "s"
type input "su"
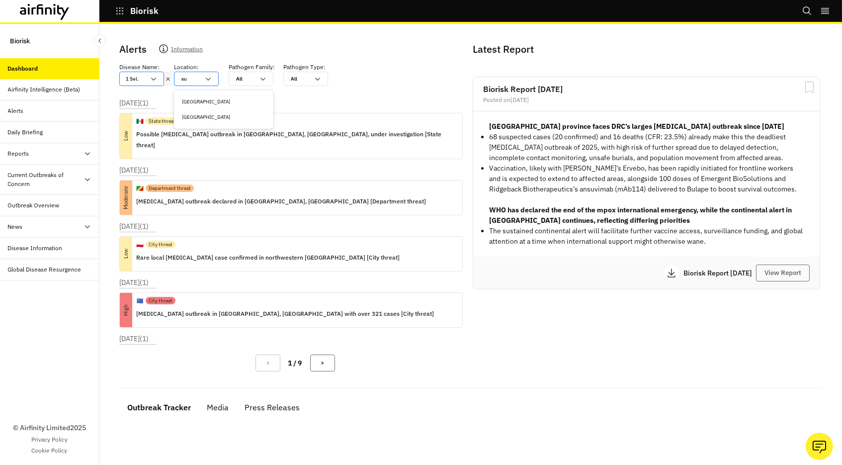
click at [196, 117] on div "[GEOGRAPHIC_DATA]" at bounding box center [223, 116] width 83 height 7
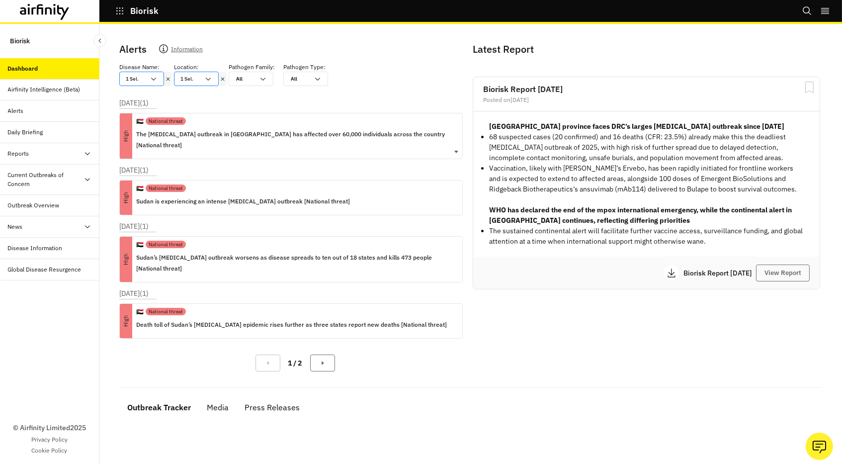
click at [261, 131] on p "The [MEDICAL_DATA] outbreak in [GEOGRAPHIC_DATA] has affected over 60,000 indiv…" at bounding box center [295, 140] width 318 height 22
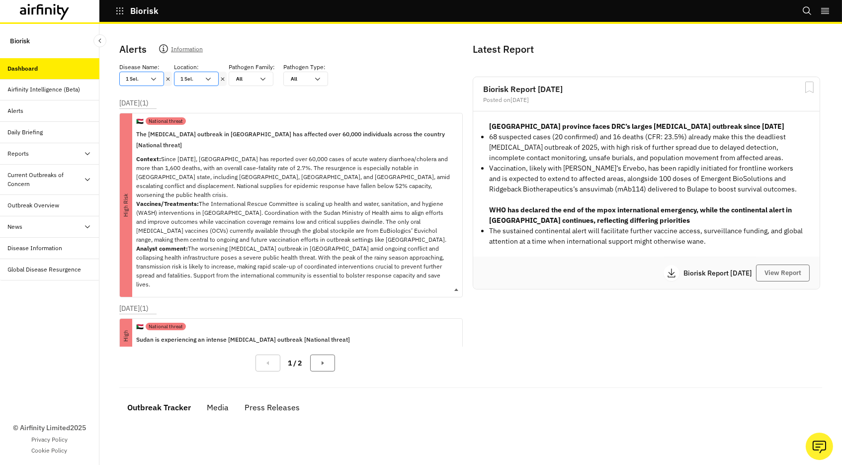
click at [261, 131] on p "The [MEDICAL_DATA] outbreak in [GEOGRAPHIC_DATA] has affected over 60,000 indiv…" at bounding box center [295, 140] width 318 height 22
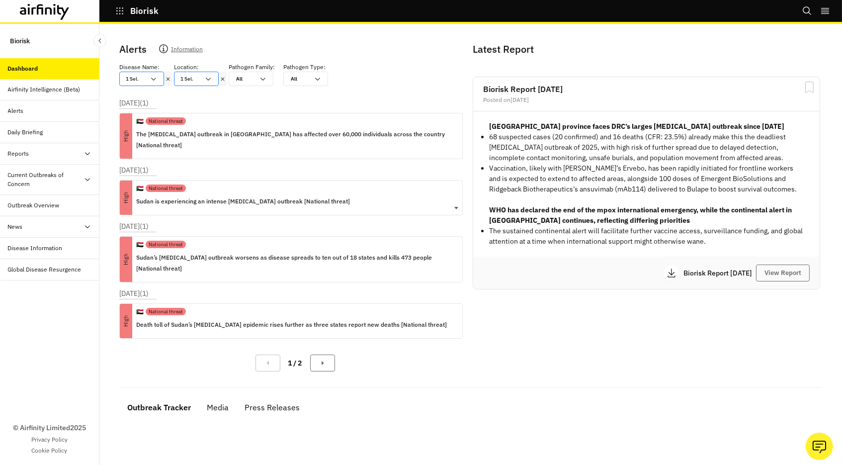
click at [245, 196] on p "Sudan is experiencing an intense [MEDICAL_DATA] outbreak [National threat]" at bounding box center [243, 201] width 214 height 11
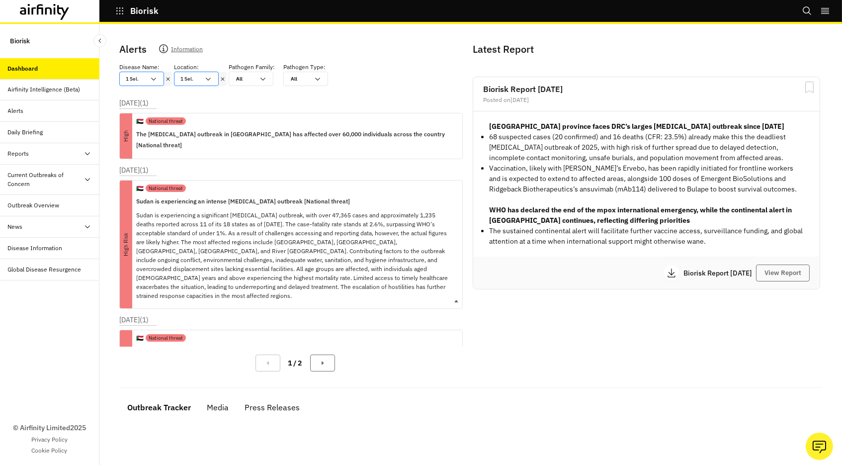
click at [244, 196] on p "Sudan is experiencing an intense [MEDICAL_DATA] outbreak [National threat]" at bounding box center [295, 201] width 318 height 11
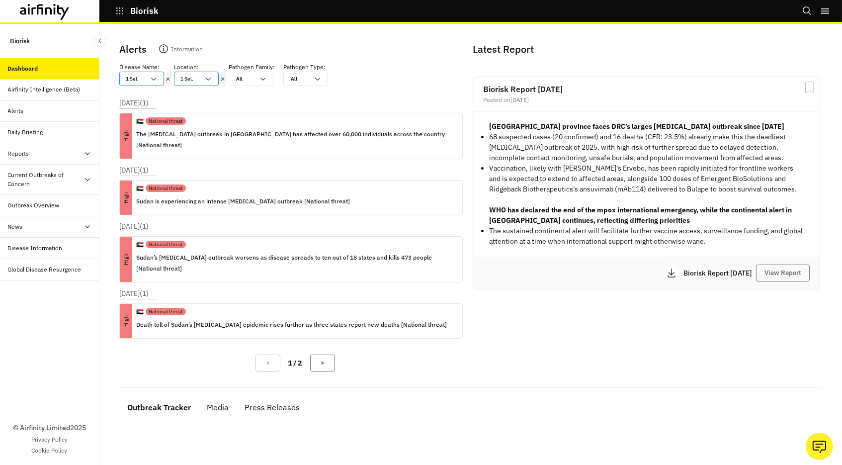
click at [167, 79] on icon at bounding box center [167, 79] width 7 height 8
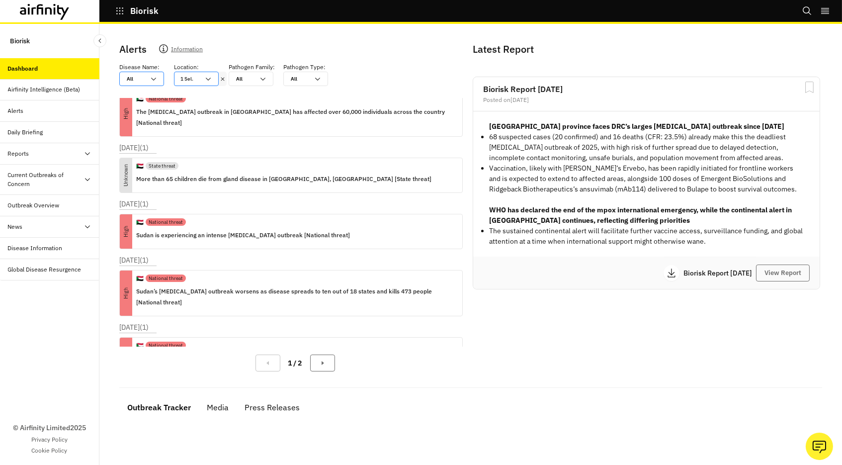
scroll to position [90, 0]
